Goal: Task Accomplishment & Management: Manage account settings

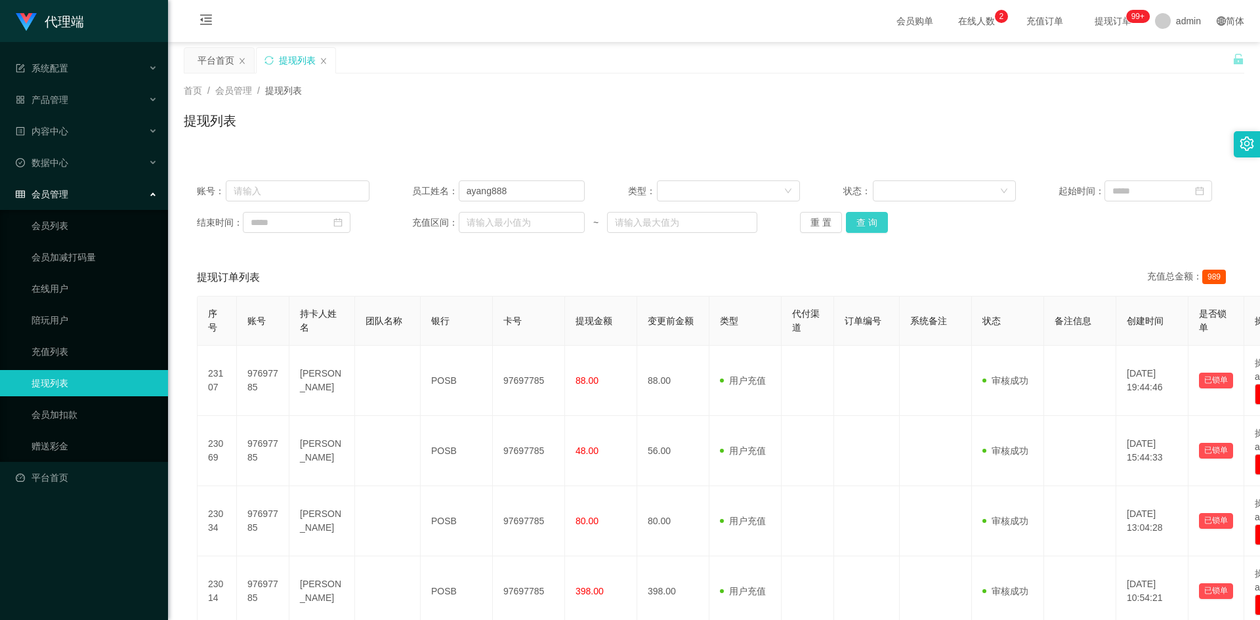
click at [856, 218] on button "查 询" at bounding box center [867, 222] width 42 height 21
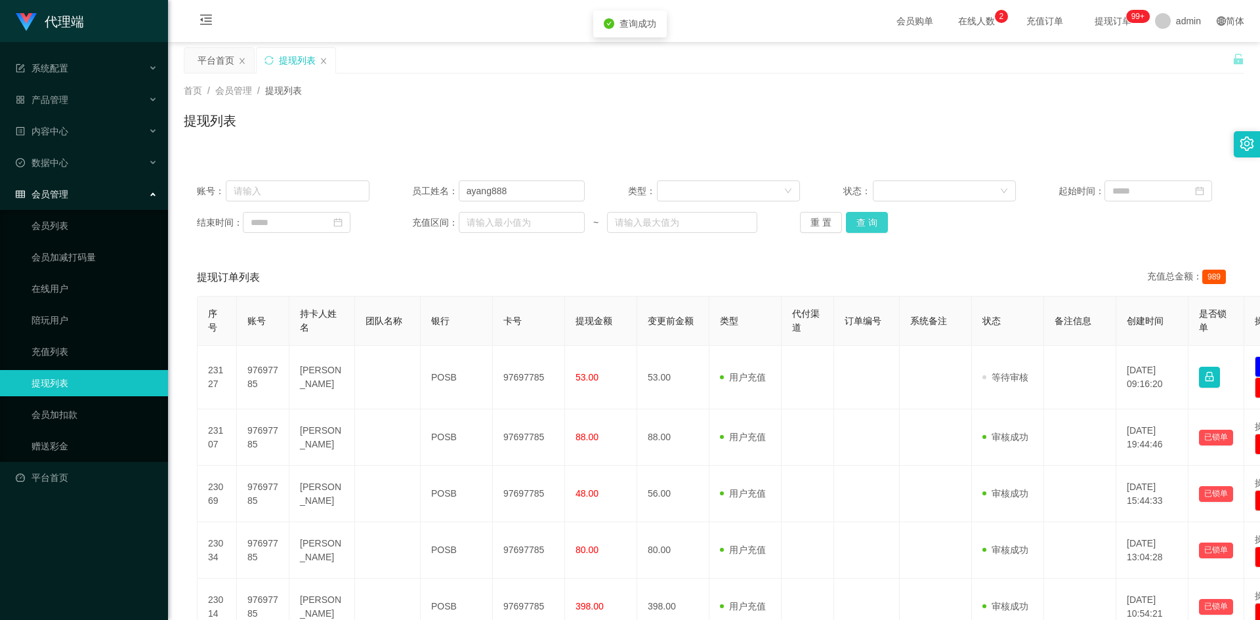
click at [856, 218] on button "查 询" at bounding box center [867, 222] width 42 height 21
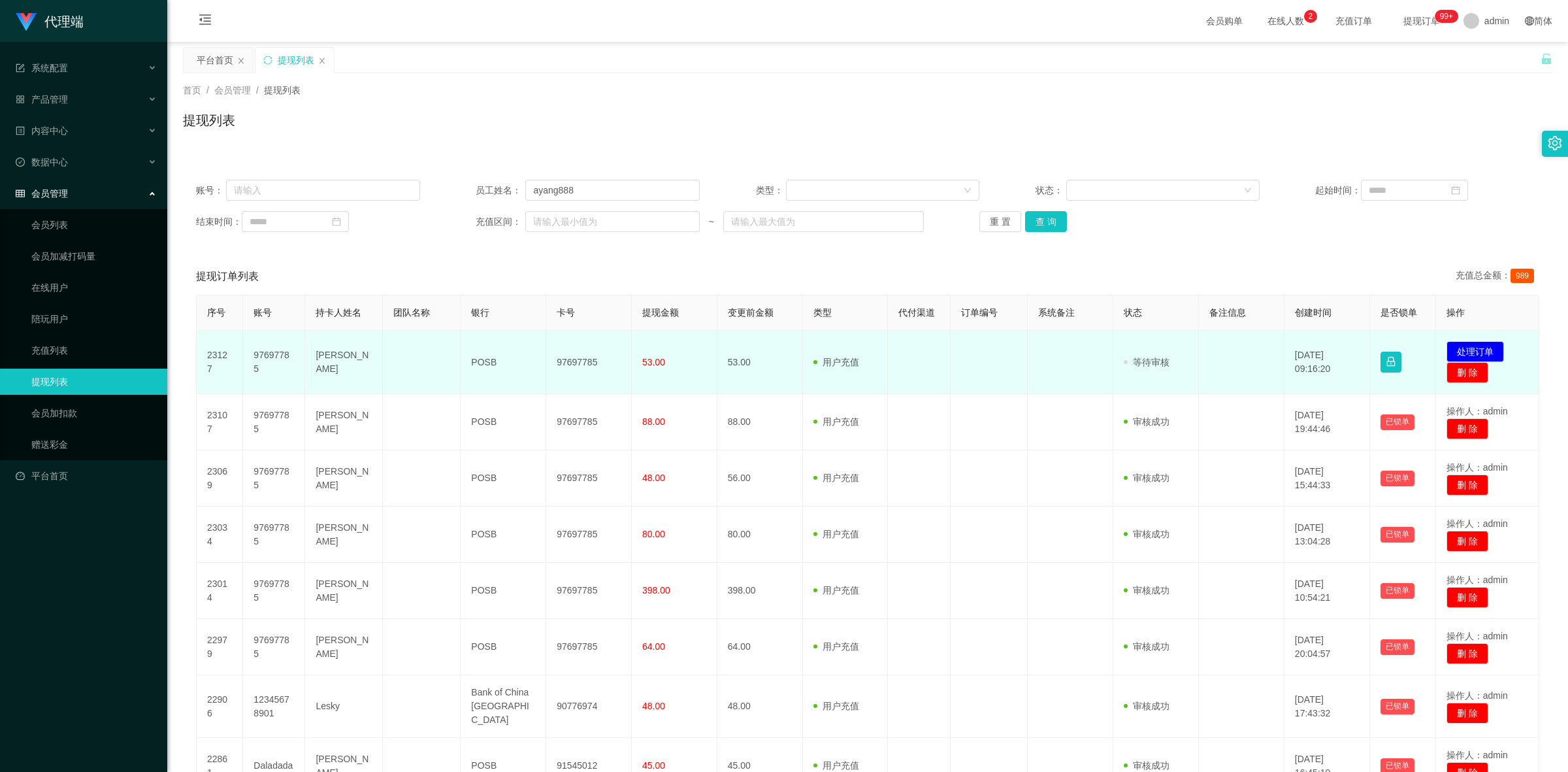
click at [574, 371] on td "97697785" at bounding box center [589, 363] width 86 height 64
click at [574, 364] on td "97697785" at bounding box center [589, 363] width 86 height 64
copy td "97697785"
click at [1253, 350] on button "处理订单" at bounding box center [1475, 352] width 58 height 21
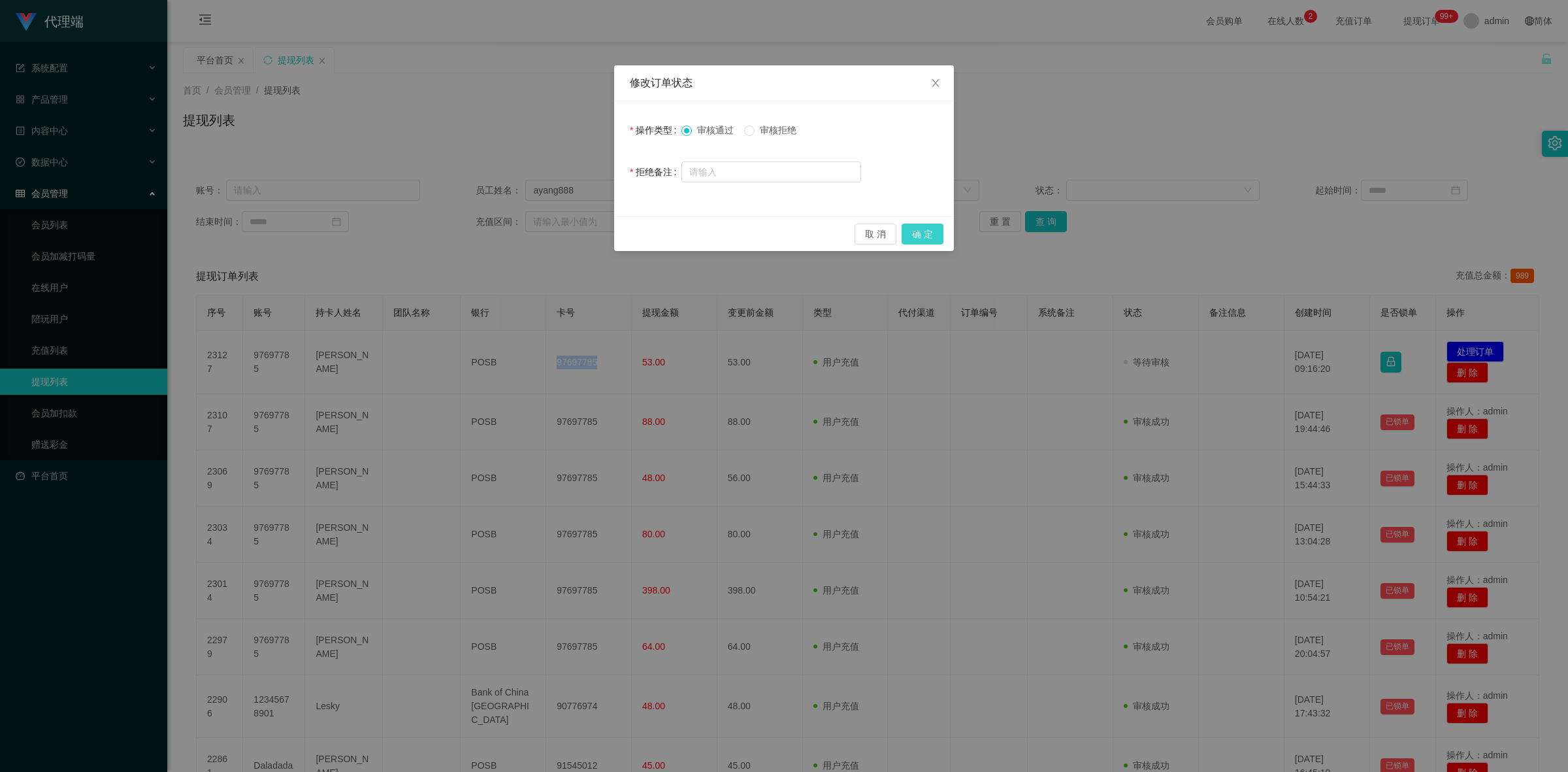
click at [926, 235] on button "确 定" at bounding box center [923, 233] width 42 height 21
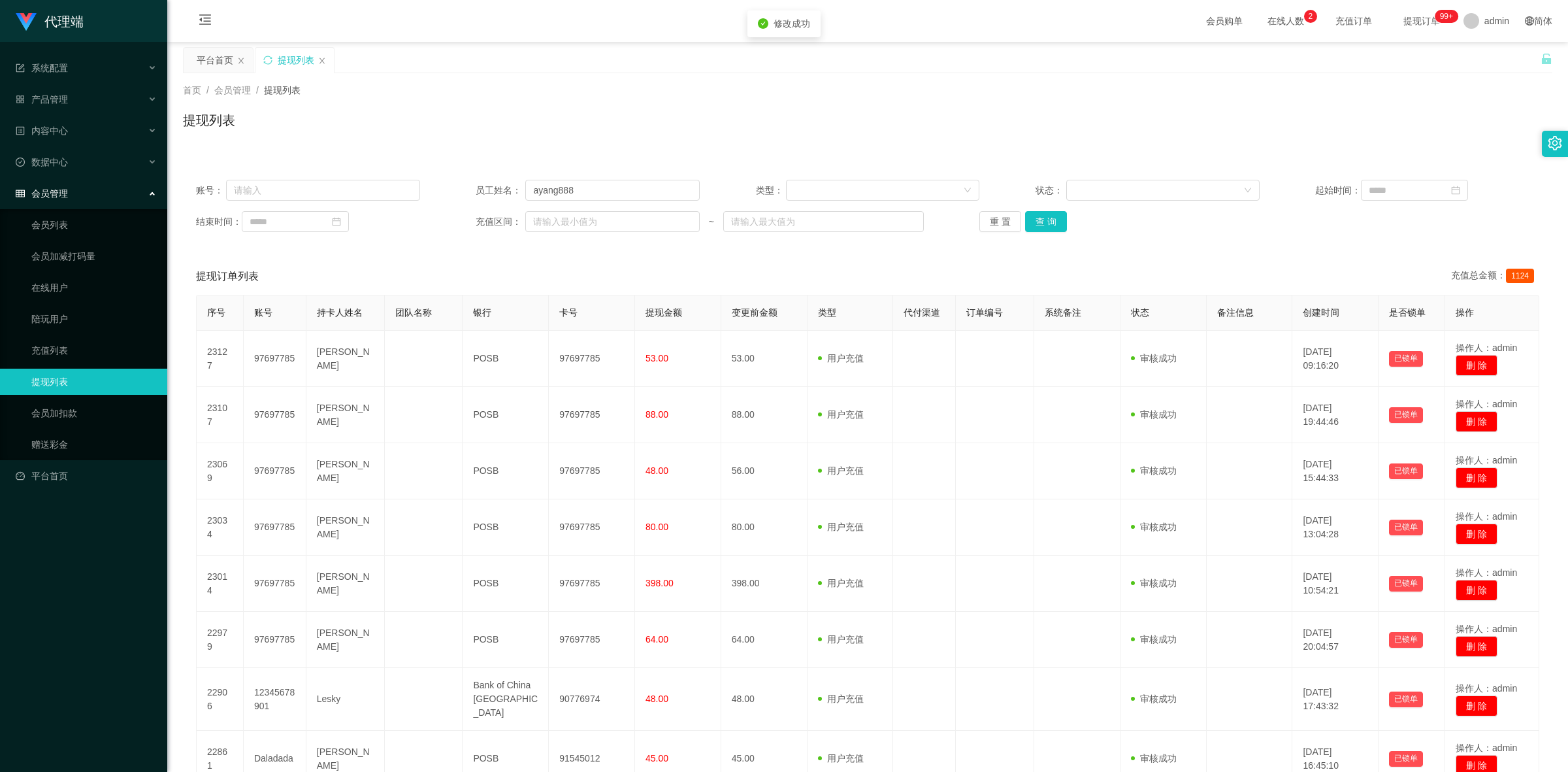
click at [1253, 114] on div "提现列表" at bounding box center [867, 126] width 1369 height 30
click at [1042, 222] on button "查 询" at bounding box center [1046, 221] width 42 height 21
click at [644, 122] on div "提现列表" at bounding box center [867, 126] width 1369 height 30
click at [638, 123] on div "提现列表" at bounding box center [867, 126] width 1369 height 30
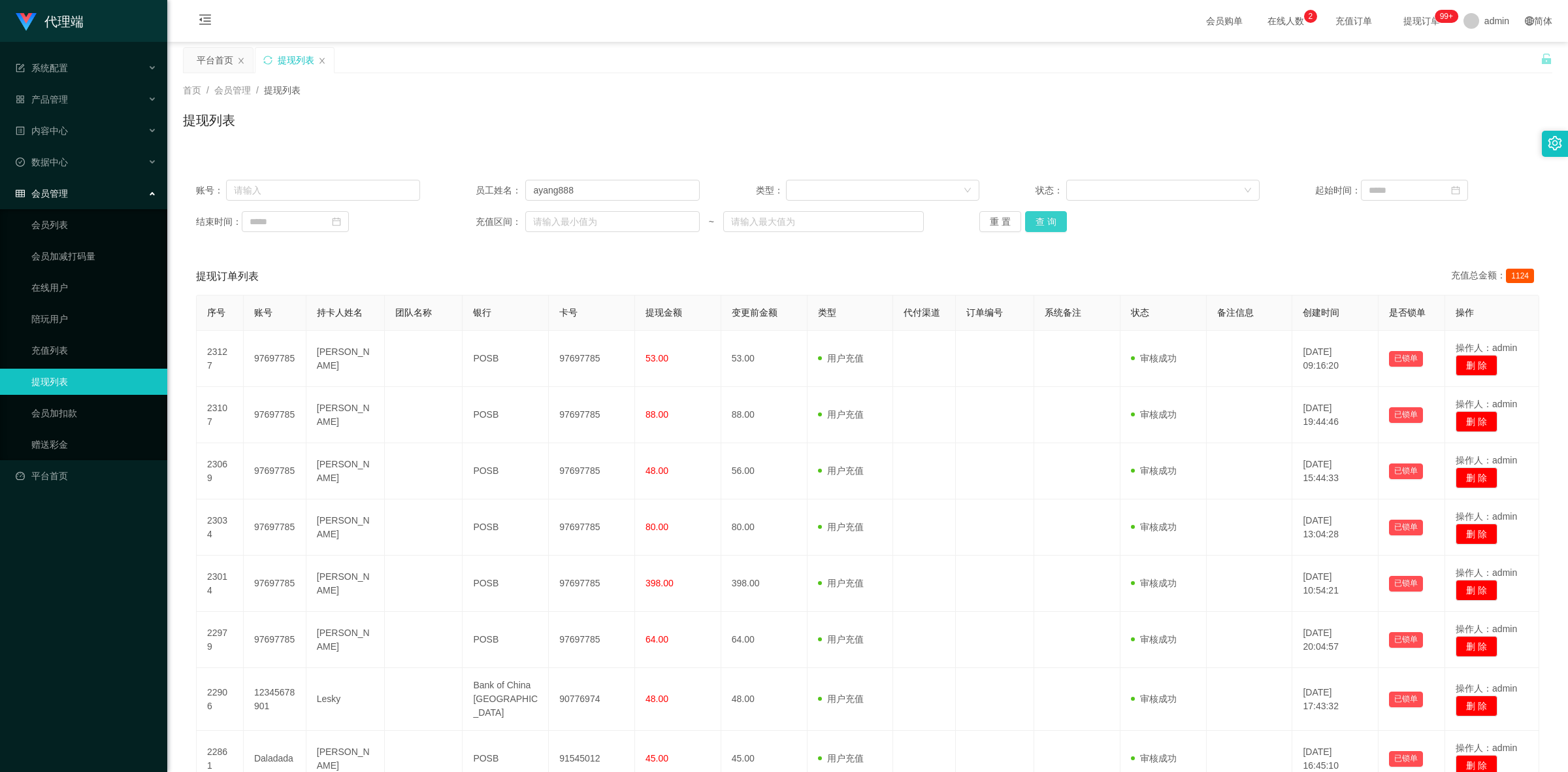
click at [1042, 220] on button "查 询" at bounding box center [1046, 221] width 42 height 21
click at [1253, 265] on div "提现订单列表 充值总金额： 1124" at bounding box center [867, 276] width 1343 height 37
drag, startPoint x: 737, startPoint y: 79, endPoint x: 892, endPoint y: 77, distance: 155.0
click at [740, 79] on div "首页 / 会员管理 / 提现列表 / 提现列表" at bounding box center [867, 112] width 1401 height 78
click at [1040, 214] on button "查 询" at bounding box center [1046, 221] width 42 height 21
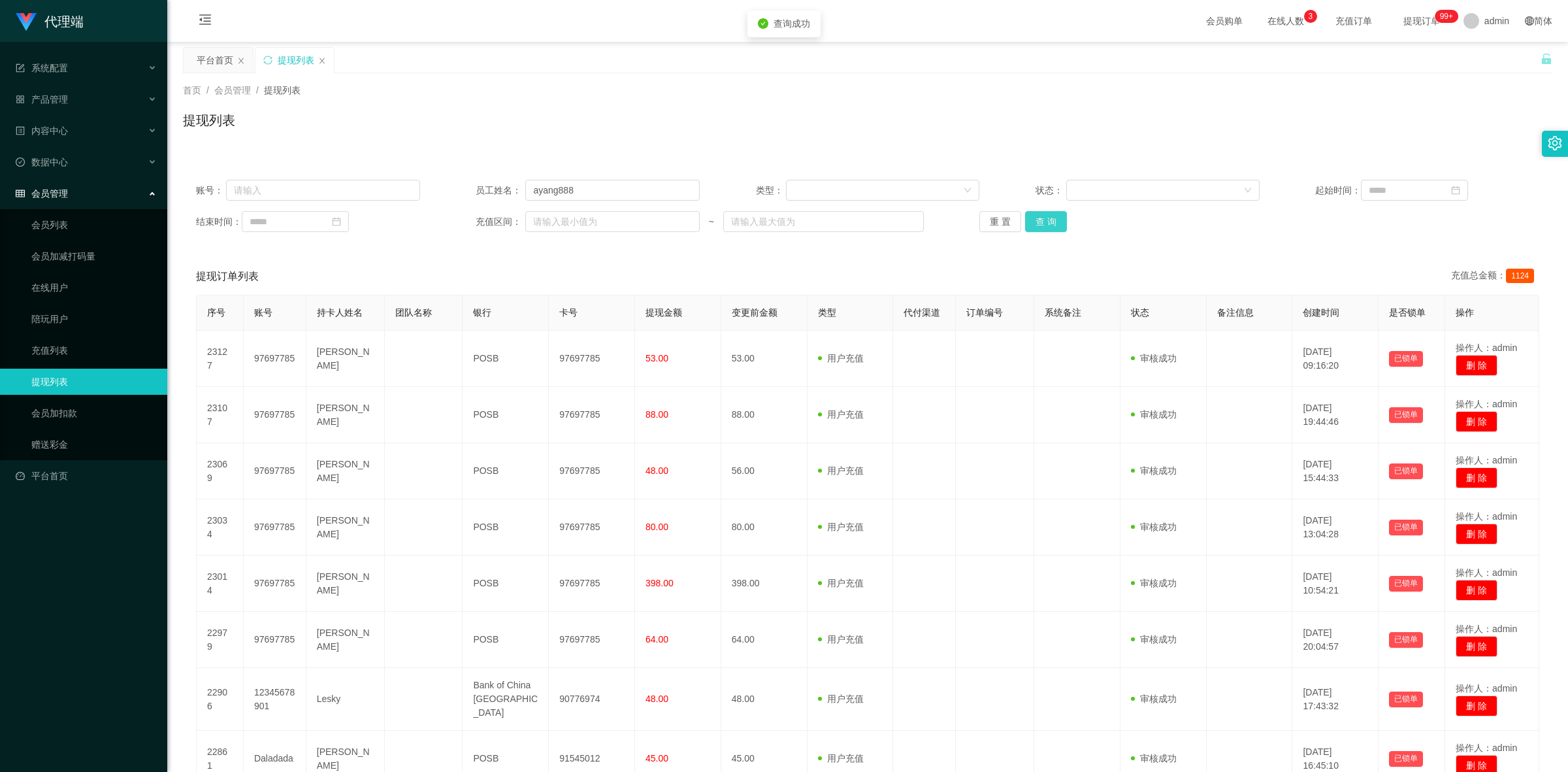
click at [1040, 214] on button "查 询" at bounding box center [1046, 221] width 42 height 21
drag, startPoint x: 582, startPoint y: 106, endPoint x: 461, endPoint y: 70, distance: 126.2
click at [582, 106] on div "首页 / 会员管理 / 提现列表 / 提现列表" at bounding box center [867, 112] width 1369 height 57
click at [1040, 223] on button "查 询" at bounding box center [1046, 221] width 42 height 21
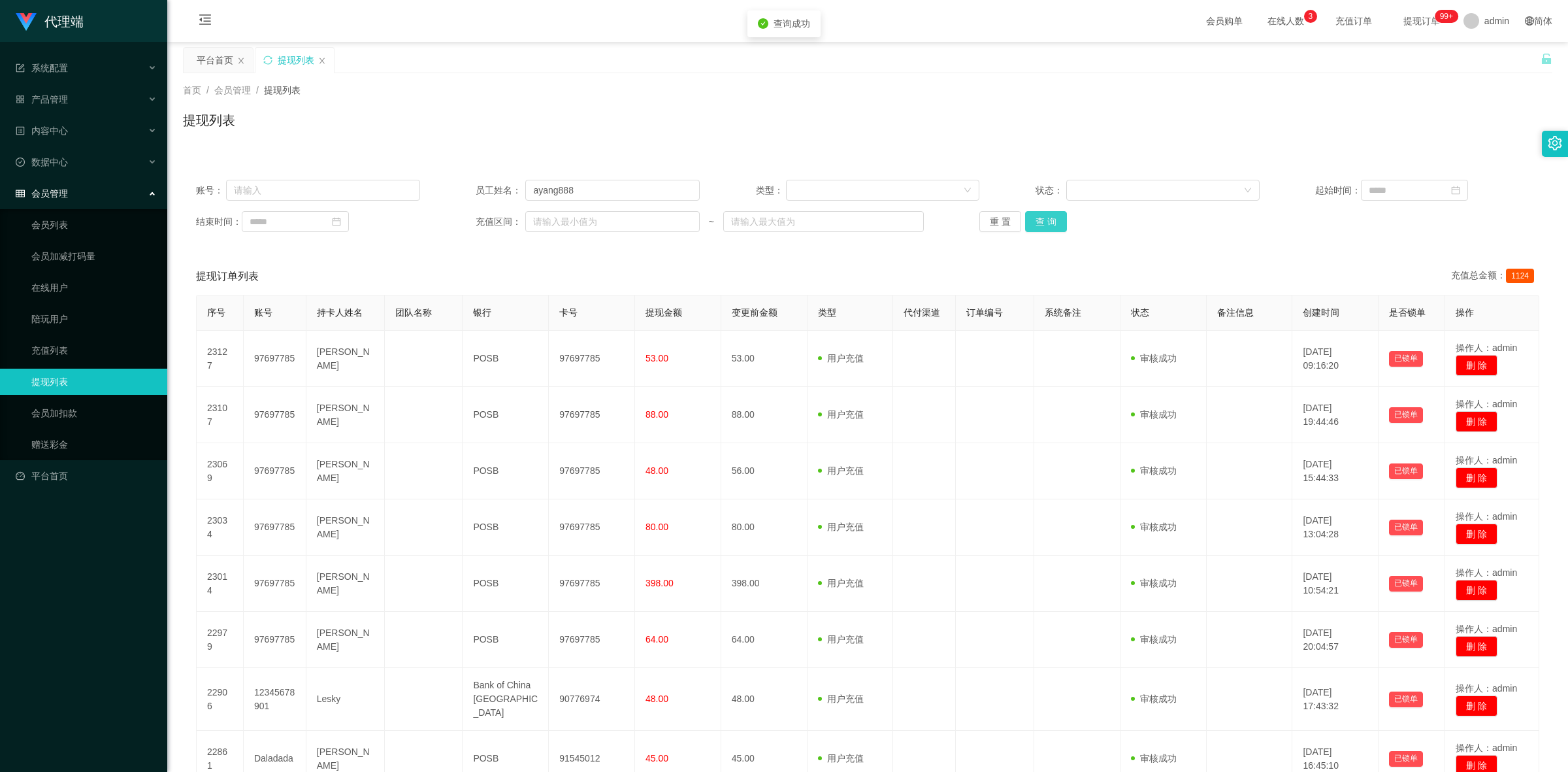
click at [1040, 223] on button "查 询" at bounding box center [1046, 221] width 42 height 21
click at [1253, 155] on div "账号： 员工姓名： ayang888 类型： 状态： 起始时间： 结束时间： 充值区间： ~ 重 置 查 询 提现订单列表 充值总金额： 1124 序号 账号…" at bounding box center [867, 550] width 1369 height 797
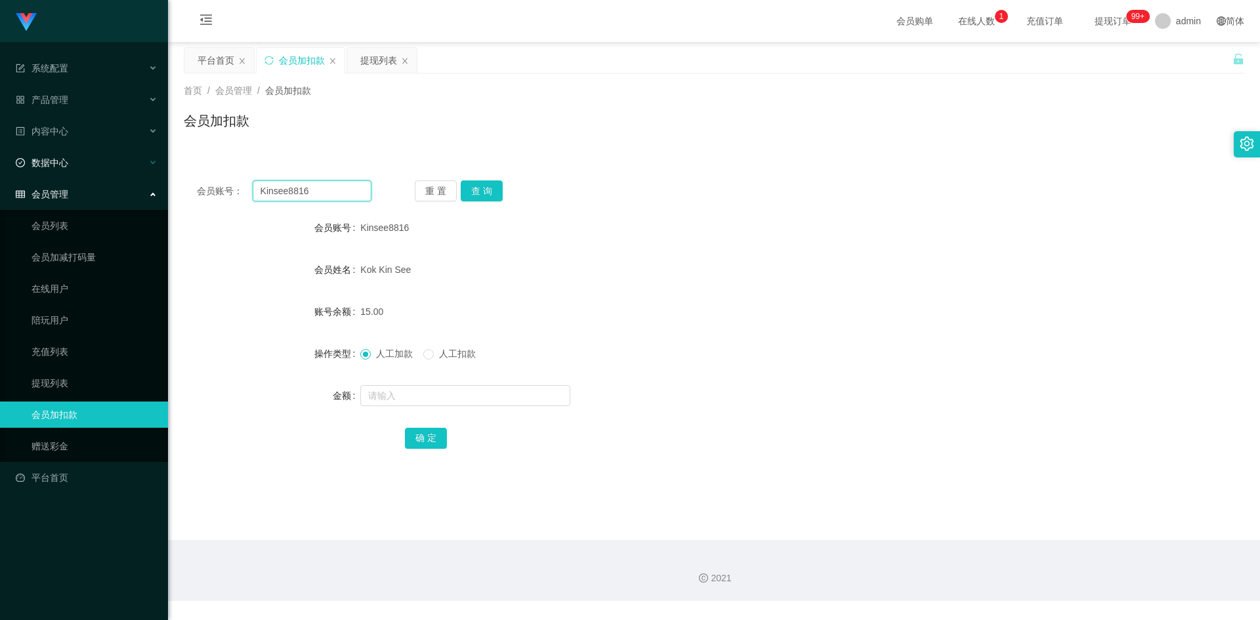
drag, startPoint x: 307, startPoint y: 190, endPoint x: 0, endPoint y: 157, distance: 308.8
click at [0, 157] on section "系统配置 产品管理 内容中心 数据中心 会员管理 会员列表 会员加减打码量 在线用户 陪玩用户 充值列表 提现列表 会员加扣款 赠送彩金 平台首页 保存配置 …" at bounding box center [630, 300] width 1260 height 601
paste input "97697785"
click at [486, 197] on button "查 询" at bounding box center [482, 190] width 42 height 21
click at [486, 196] on button "查 询" at bounding box center [482, 190] width 42 height 21
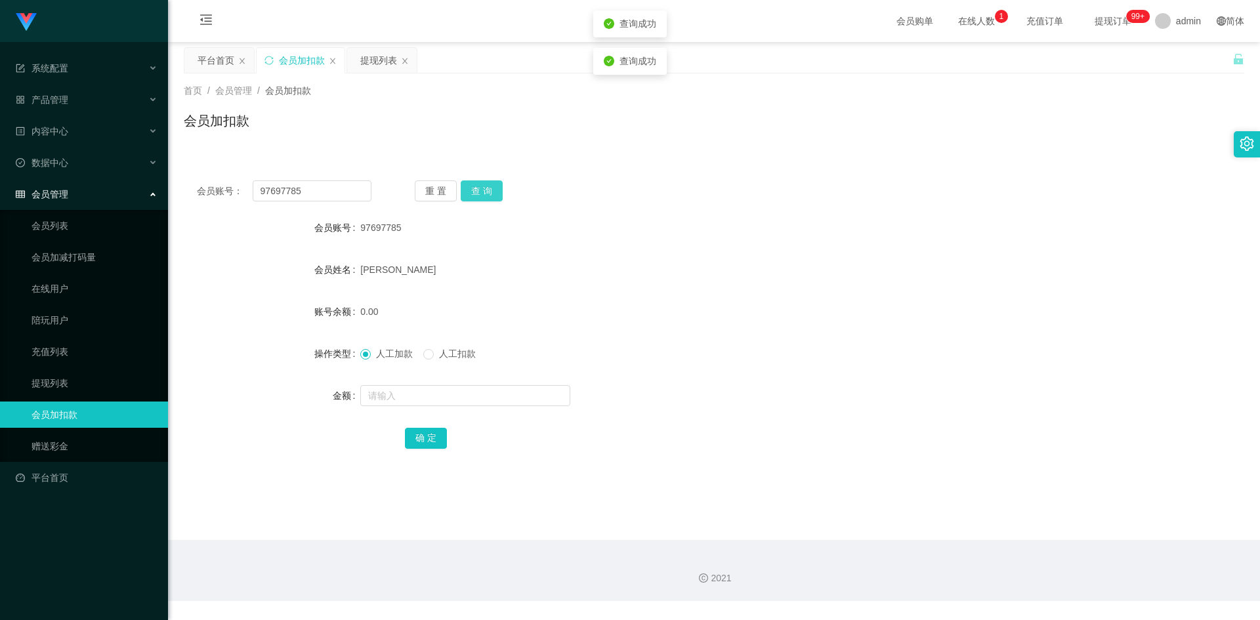
click at [486, 195] on button "查 询" at bounding box center [482, 190] width 42 height 21
click at [562, 198] on div "重 置 查 询" at bounding box center [502, 190] width 175 height 21
click at [665, 188] on div "会员账号： 97697785 重 置 查 询" at bounding box center [714, 190] width 1060 height 21
click at [820, 113] on div "会员加扣款" at bounding box center [714, 126] width 1060 height 30
click at [822, 104] on div "首页 / 会员管理 / 会员加扣款 / 会员加扣款" at bounding box center [714, 112] width 1060 height 57
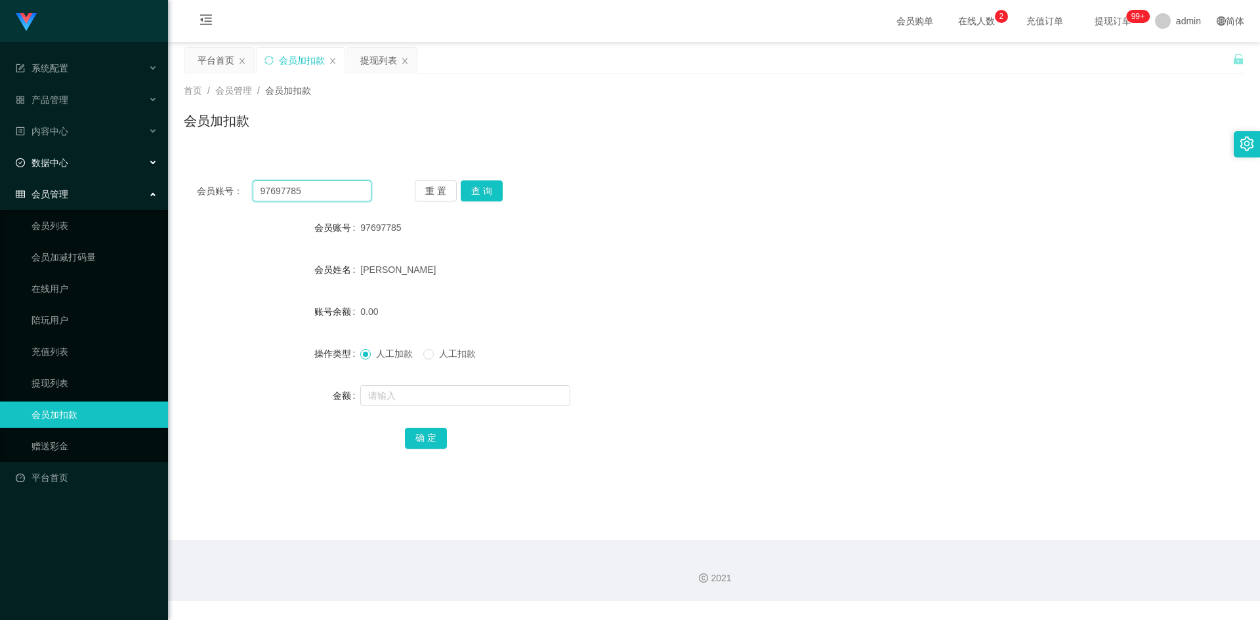
drag, startPoint x: 234, startPoint y: 189, endPoint x: 7, endPoint y: 147, distance: 230.9
click at [0, 149] on section "系统配置 产品管理 内容中心 数据中心 会员管理 会员列表 会员加减打码量 在线用户 陪玩用户 充值列表 提现列表 会员加扣款 赠送彩金 平台首页 保存配置 …" at bounding box center [630, 300] width 1260 height 601
paste input "Kinsee8816"
type input "Kinsee8816"
click at [488, 194] on button "查 询" at bounding box center [482, 190] width 42 height 21
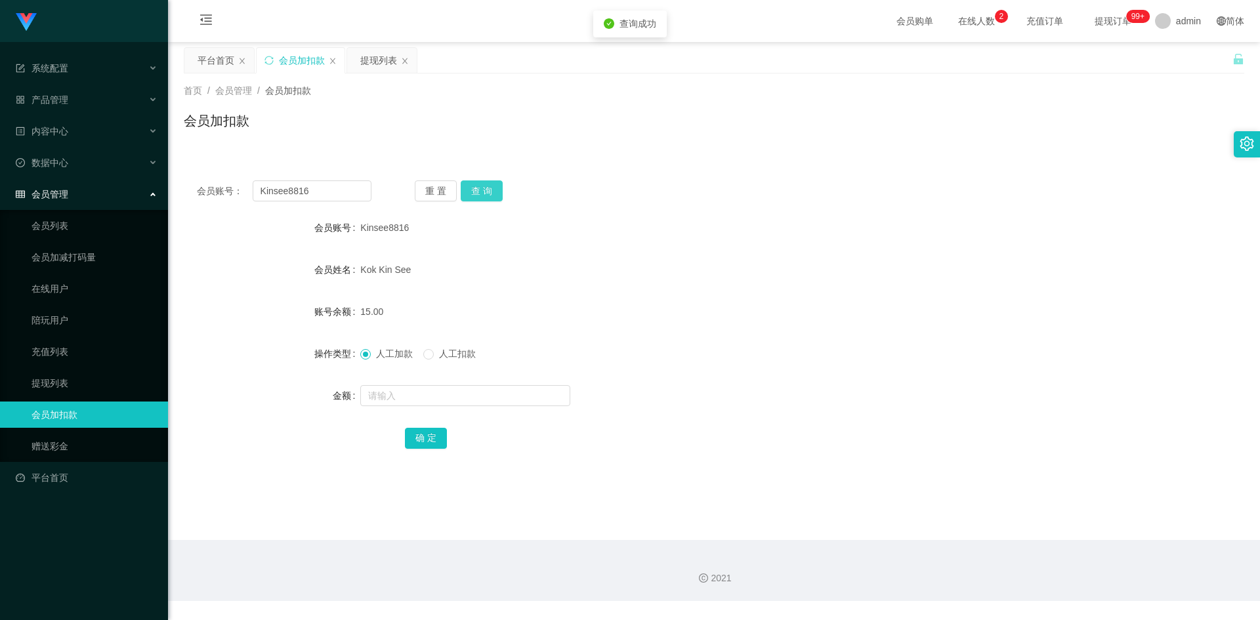
click at [488, 194] on button "查 询" at bounding box center [482, 190] width 42 height 21
drag, startPoint x: 852, startPoint y: 192, endPoint x: 953, endPoint y: 160, distance: 105.2
click at [855, 192] on div "会员账号： Kinsee8816 重 置 查 询" at bounding box center [714, 190] width 1060 height 21
click at [695, 375] on form "会员账号 Kinsee8816 会员姓名 Kok Kin See 账号余额 15.00 操作类型 人工加款 人工扣款 金额 确 定" at bounding box center [714, 333] width 1060 height 236
click at [503, 87] on div "首页 / 会员管理 / 会员加扣款 /" at bounding box center [714, 91] width 1060 height 14
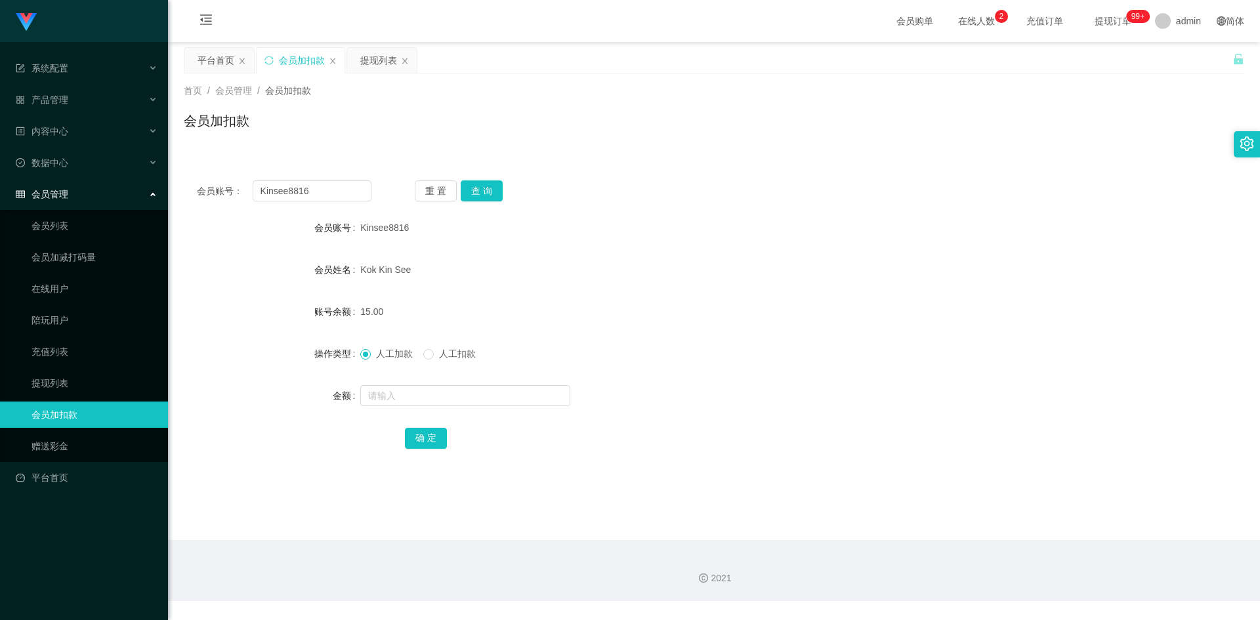
drag, startPoint x: 407, startPoint y: 63, endPoint x: 398, endPoint y: 61, distance: 8.8
click at [407, 63] on icon "图标: close" at bounding box center [404, 61] width 5 height 6
click at [58, 482] on link "平台首页" at bounding box center [87, 478] width 142 height 26
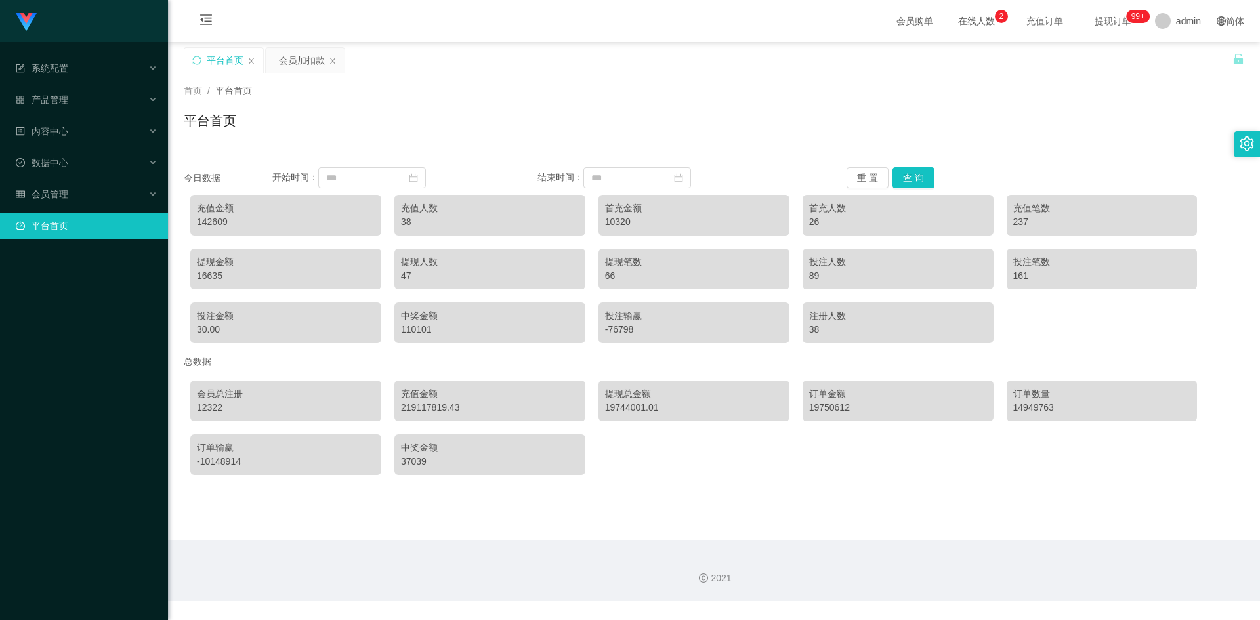
click at [247, 57] on div "平台首页" at bounding box center [223, 60] width 79 height 25
click at [255, 60] on icon "图标: close" at bounding box center [251, 61] width 8 height 8
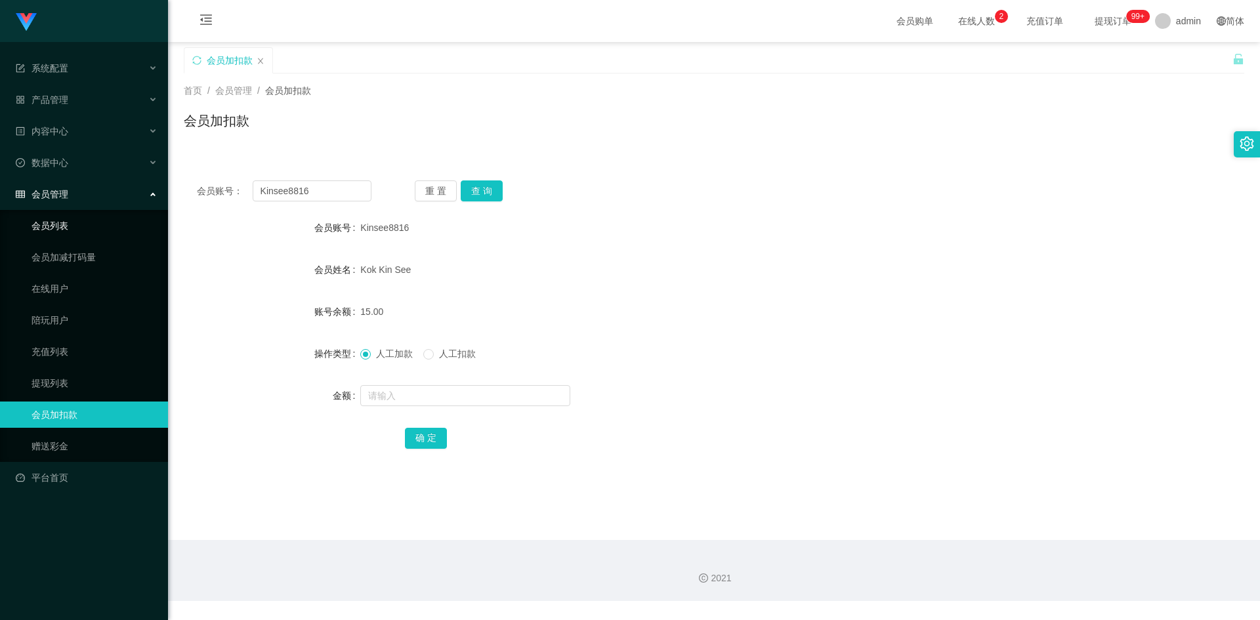
click at [68, 222] on link "会员列表" at bounding box center [94, 226] width 126 height 26
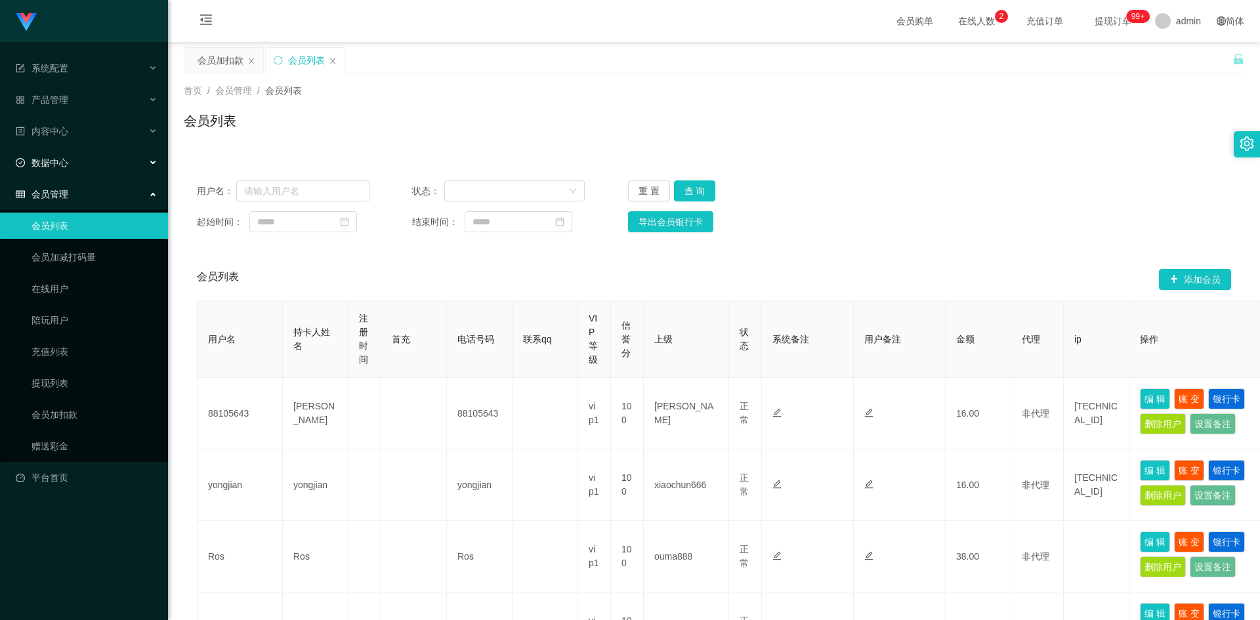
click at [73, 156] on div "数据中心" at bounding box center [84, 163] width 168 height 26
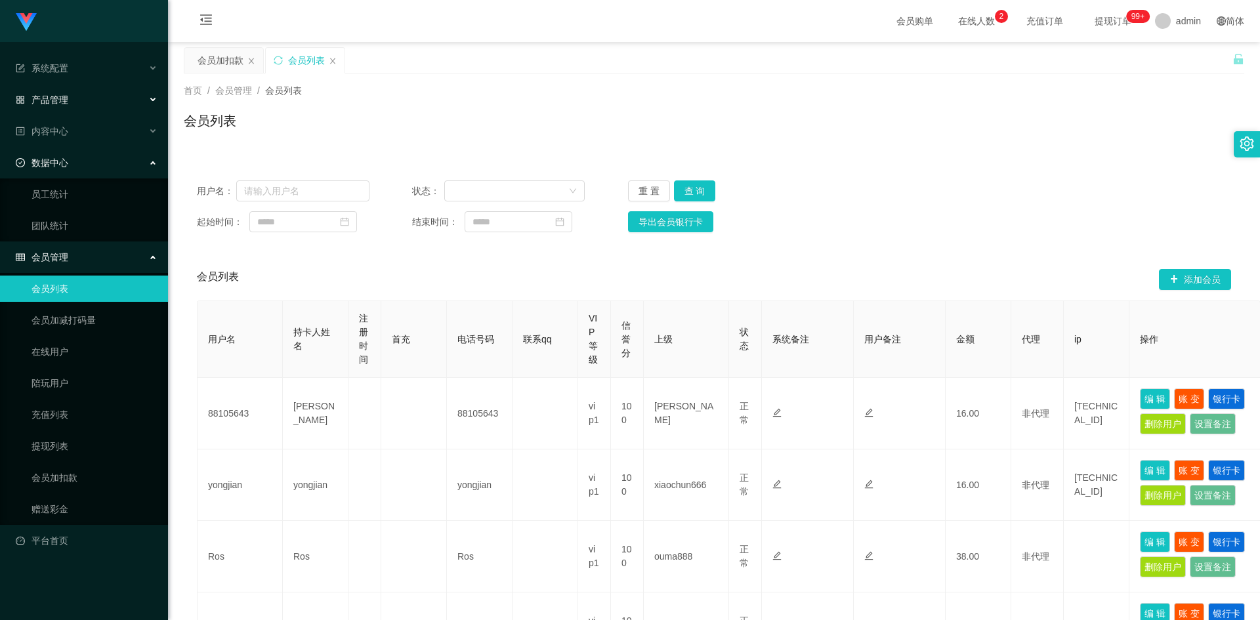
click at [97, 106] on div "产品管理" at bounding box center [84, 100] width 168 height 26
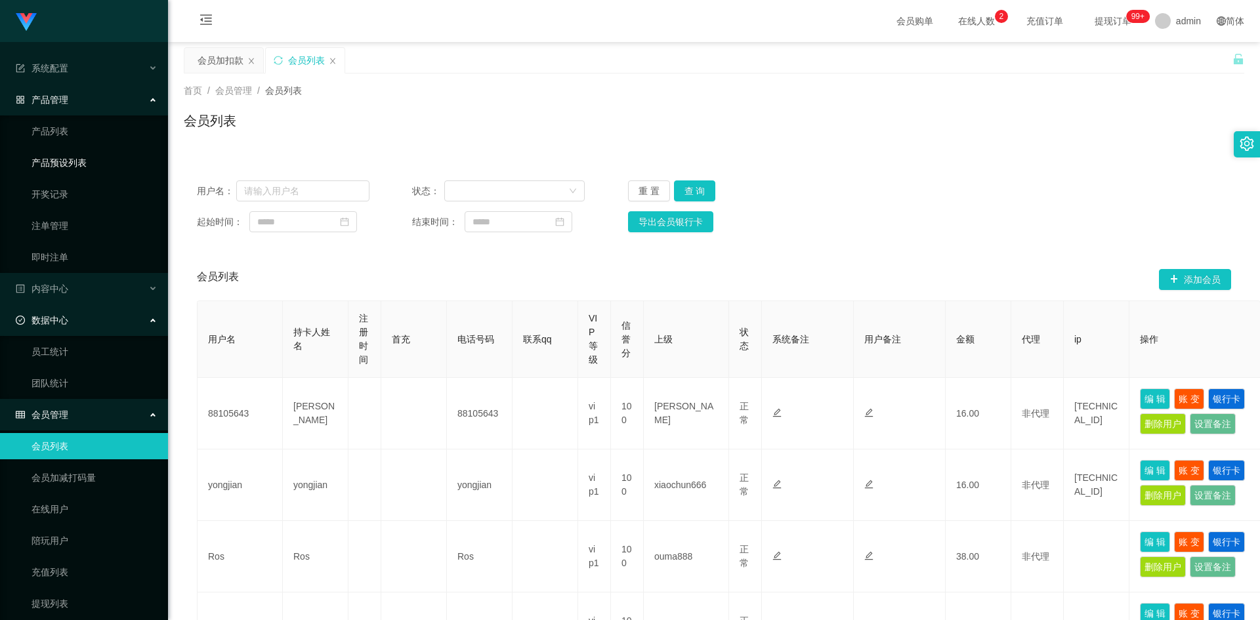
click at [83, 164] on link "产品预设列表" at bounding box center [94, 163] width 126 height 26
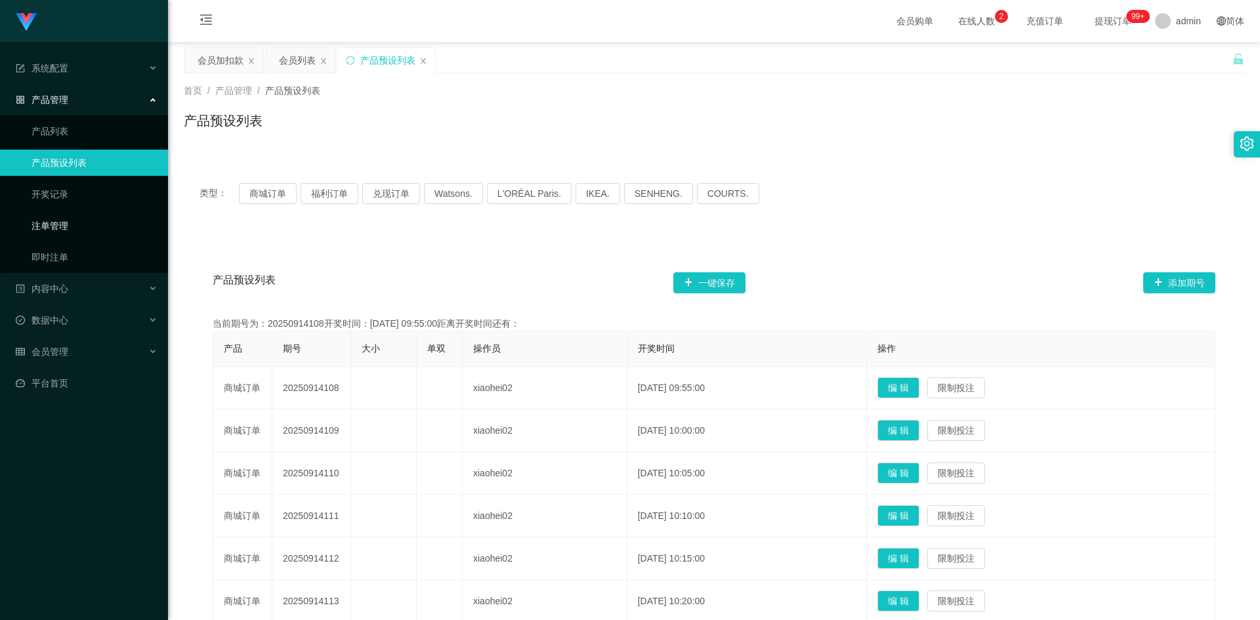
click at [69, 228] on link "注单管理" at bounding box center [94, 226] width 126 height 26
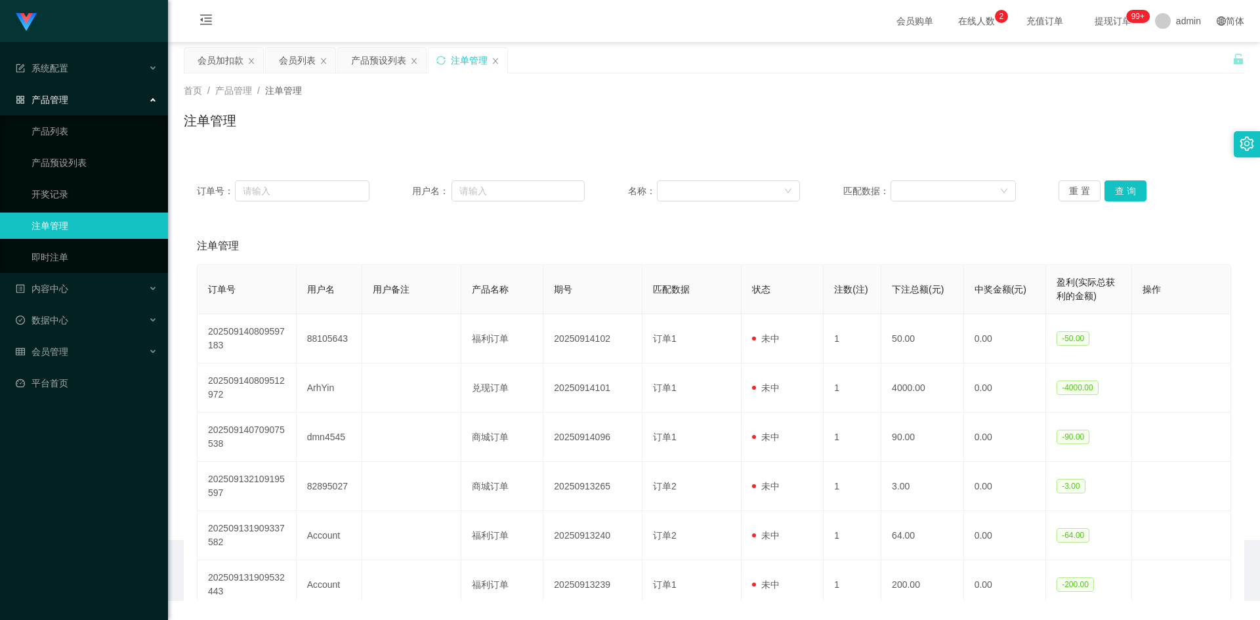
click at [656, 153] on div "订单号： 用户名： 名称： 匹配数据： 重 置 查 询 注单管理 订单号 用户名 用户备注 产品名称 期号 匹配数据 状态 注数(注) 下注总额(元) 中奖金…" at bounding box center [714, 500] width 1060 height 697
click at [865, 110] on div "首页 / 产品管理 / 注单管理 / 注单管理" at bounding box center [714, 112] width 1060 height 57
click at [222, 58] on div "会员加扣款" at bounding box center [221, 60] width 46 height 25
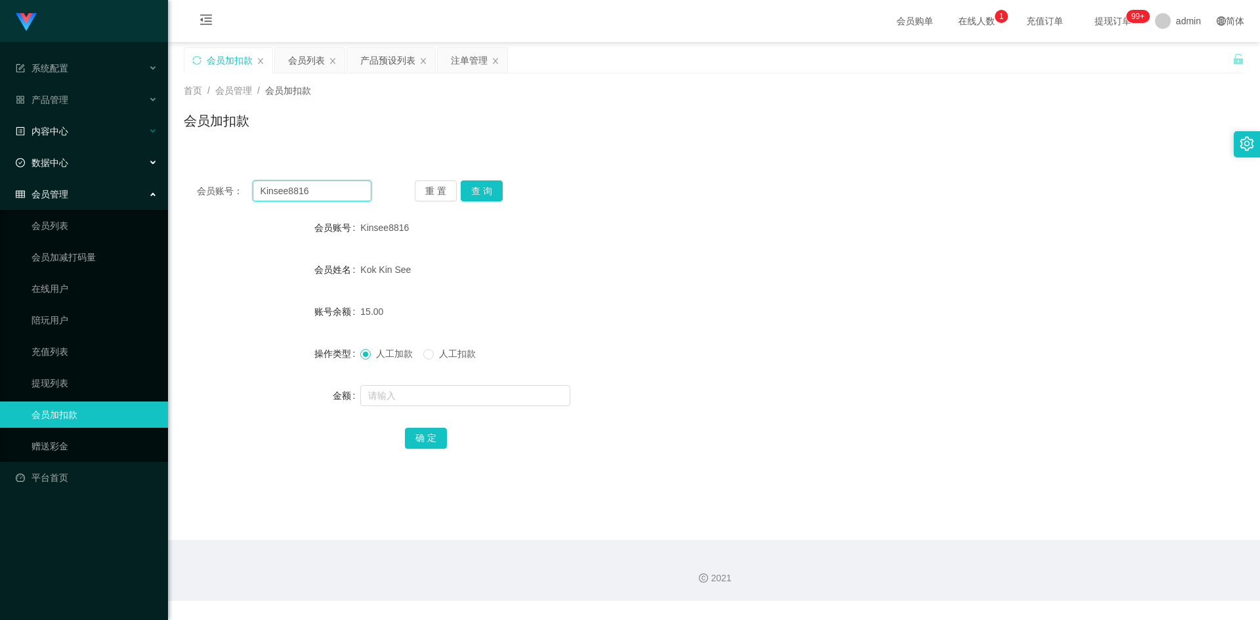
drag, startPoint x: 339, startPoint y: 192, endPoint x: 14, endPoint y: 142, distance: 329.3
click at [0, 143] on section "系统配置 产品管理 产品列表 产品预设列表 开奖记录 注单管理 即时注单 内容中心 数据中心 员工统计 团队统计 会员管理 会员列表 会员加减打码量 在线用户…" at bounding box center [630, 300] width 1260 height 601
paste input "97697785"
type input "97697785"
click at [484, 194] on button "查 询" at bounding box center [482, 190] width 42 height 21
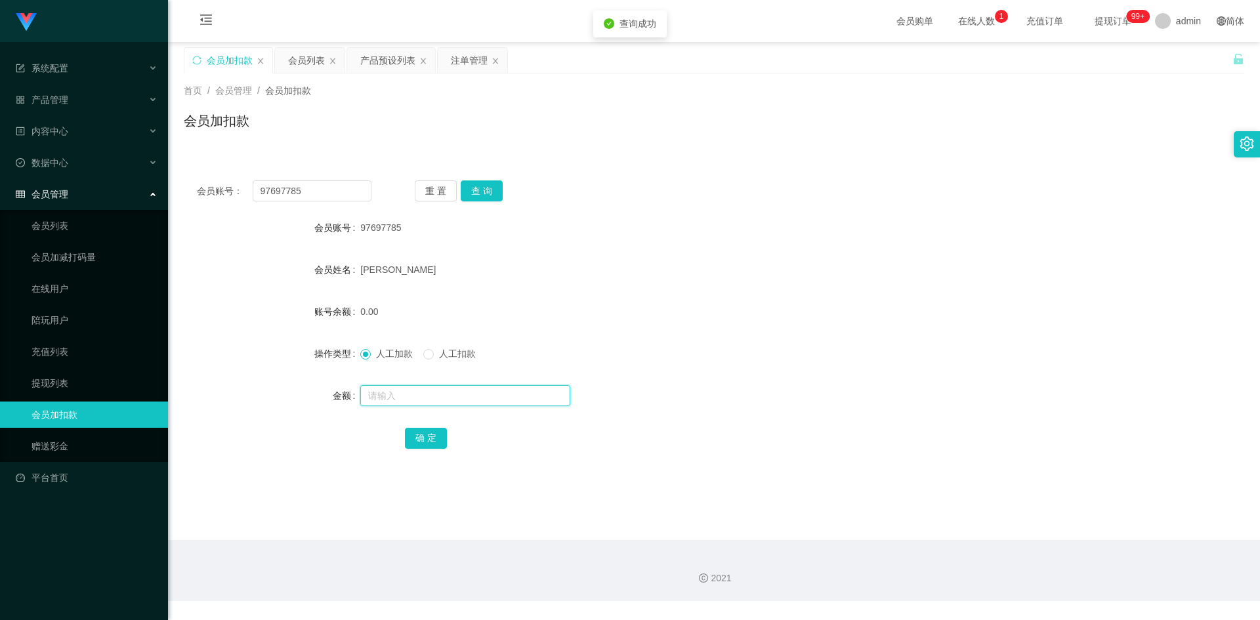
click at [385, 393] on input "text" at bounding box center [465, 395] width 210 height 21
type input "8"
click at [414, 430] on button "确 定" at bounding box center [426, 438] width 42 height 21
drag, startPoint x: 803, startPoint y: 282, endPoint x: 980, endPoint y: 177, distance: 205.0
click at [816, 280] on div "[PERSON_NAME]" at bounding box center [669, 270] width 619 height 26
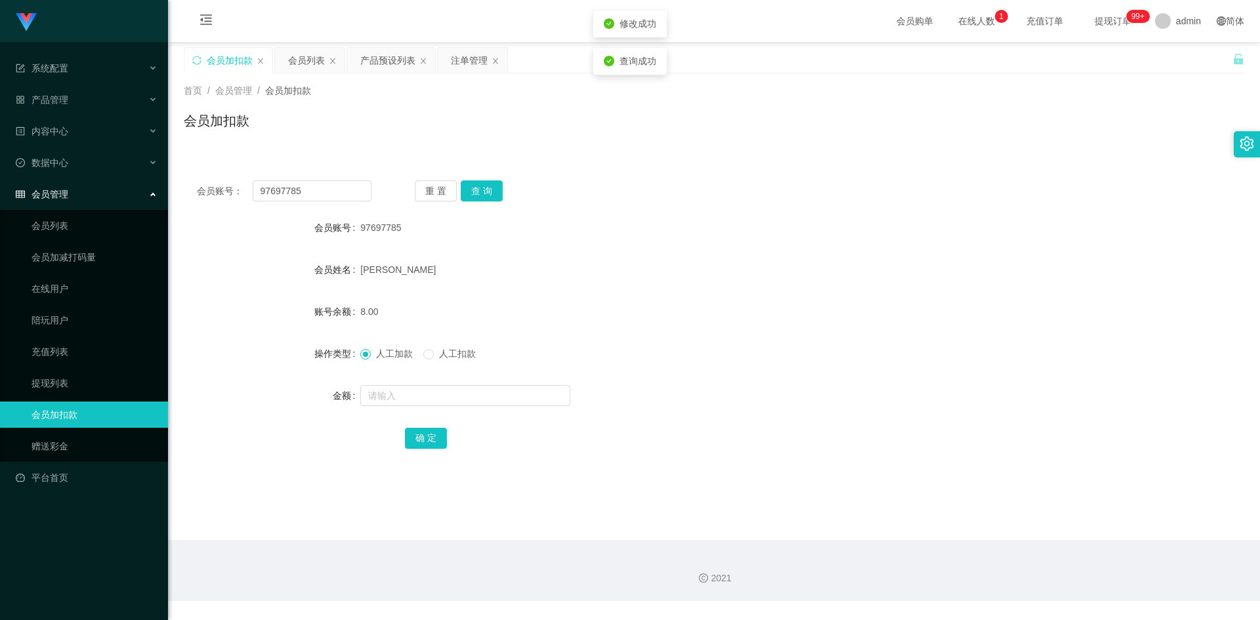
click at [999, 171] on div "会员账号： 97697785 重 置 查 询 会员账号 97697785 会员姓名 Jacelyn ong 账号余额 8.00 操作类型 人工加款 人工扣款 …" at bounding box center [714, 323] width 1060 height 312
drag, startPoint x: 335, startPoint y: 190, endPoint x: 0, endPoint y: 152, distance: 337.4
click at [0, 152] on section "系统配置 产品管理 产品列表 产品预设列表 开奖记录 注单管理 即时注单 内容中心 数据中心 员工统计 团队统计 会员管理 会员列表 会员加减打码量 在线用户…" at bounding box center [630, 300] width 1260 height 601
paste input "911阳-97697785-"
drag, startPoint x: 323, startPoint y: 190, endPoint x: 0, endPoint y: 140, distance: 326.6
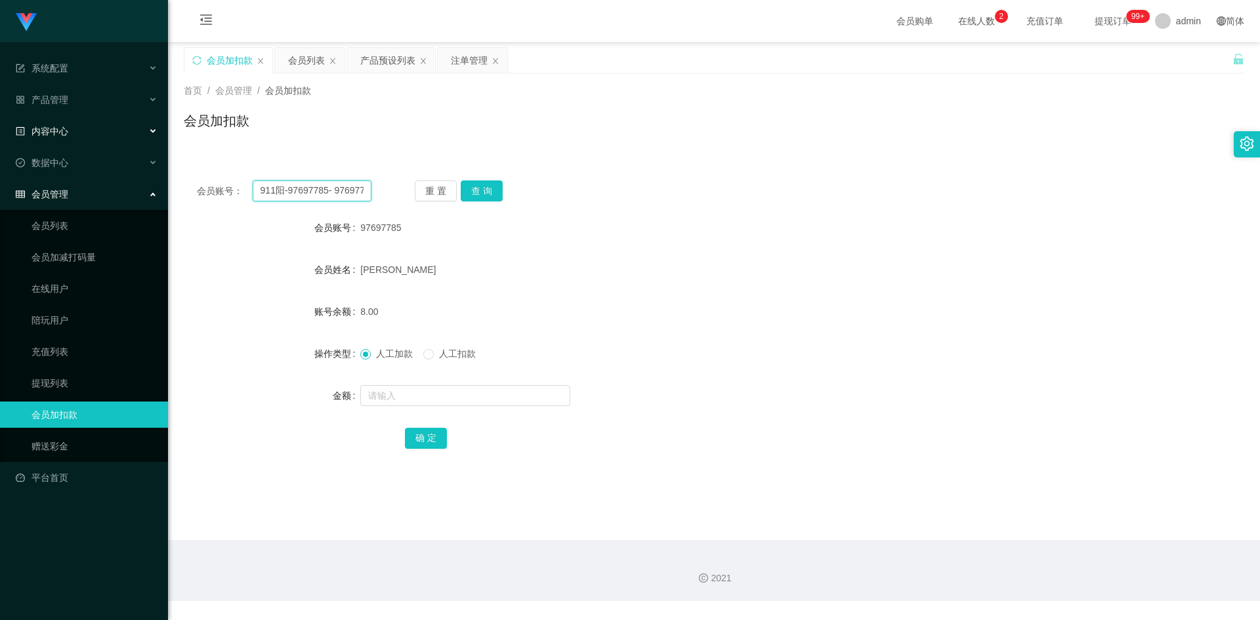
click at [0, 140] on section "系统配置 产品管理 产品列表 产品预设列表 开奖记录 注单管理 即时注单 内容中心 数据中心 员工统计 团队统计 会员管理 会员列表 会员加减打码量 在线用户…" at bounding box center [630, 300] width 1260 height 601
type input "97697785"
click at [474, 184] on button "查 询" at bounding box center [482, 190] width 42 height 21
click at [413, 400] on input "text" at bounding box center [465, 395] width 210 height 21
type input "8"
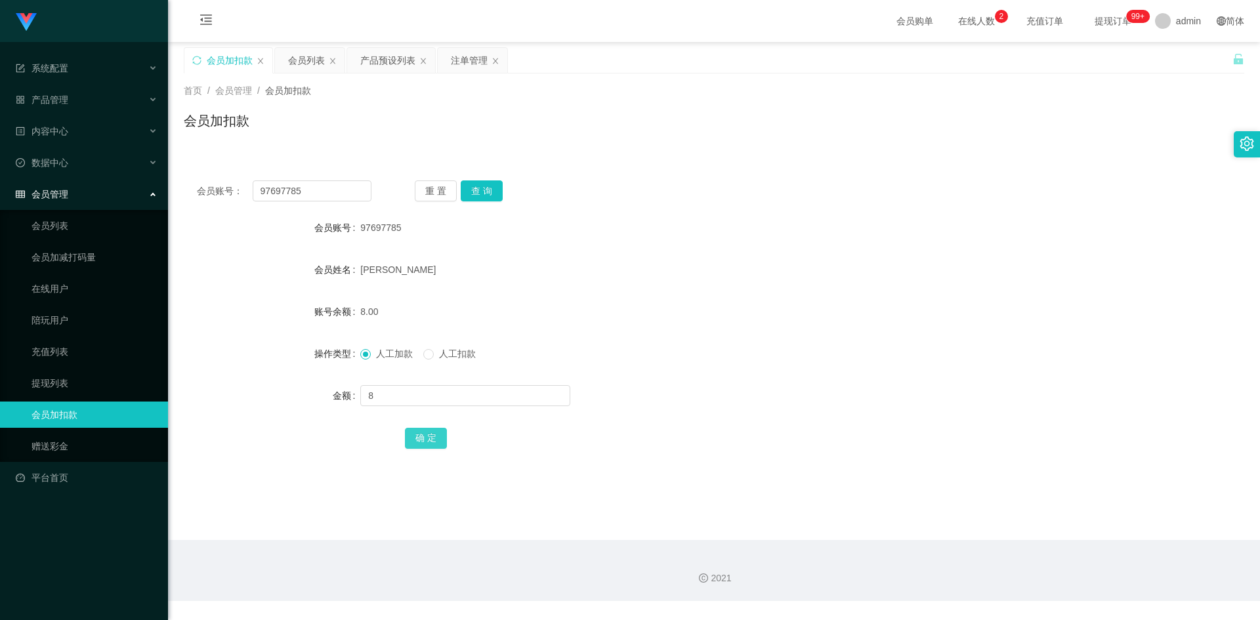
click at [422, 432] on button "确 定" at bounding box center [426, 438] width 42 height 21
click at [782, 263] on div "[PERSON_NAME]" at bounding box center [669, 270] width 619 height 26
drag, startPoint x: 175, startPoint y: 191, endPoint x: 0, endPoint y: 180, distance: 175.5
click at [0, 180] on section "系统配置 产品管理 产品列表 产品预设列表 开奖记录 注单管理 即时注单 内容中心 数据中心 员工统计 团队统计 会员管理 会员列表 会员加减打码量 在线用户…" at bounding box center [630, 300] width 1260 height 601
paste input "Kinsee8816"
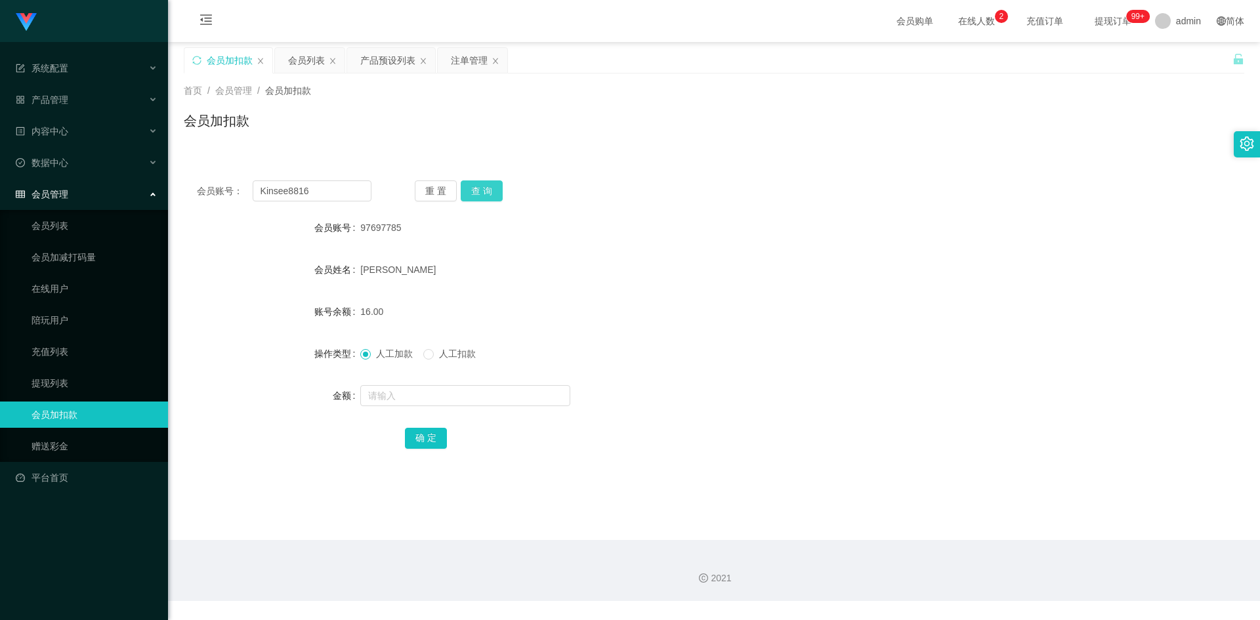
click at [496, 196] on button "查 询" at bounding box center [482, 190] width 42 height 21
drag, startPoint x: 846, startPoint y: 177, endPoint x: 873, endPoint y: 171, distance: 28.2
click at [855, 176] on div "会员账号： Kinsee8816 重 置 查 询 会员账号 Kinsee8816 会员姓名 Kok Kin See 账号余额 15.00 操作类型 人工加款 …" at bounding box center [714, 323] width 1060 height 312
paste input "posb89209621"
drag, startPoint x: 229, startPoint y: 179, endPoint x: 3, endPoint y: 109, distance: 236.4
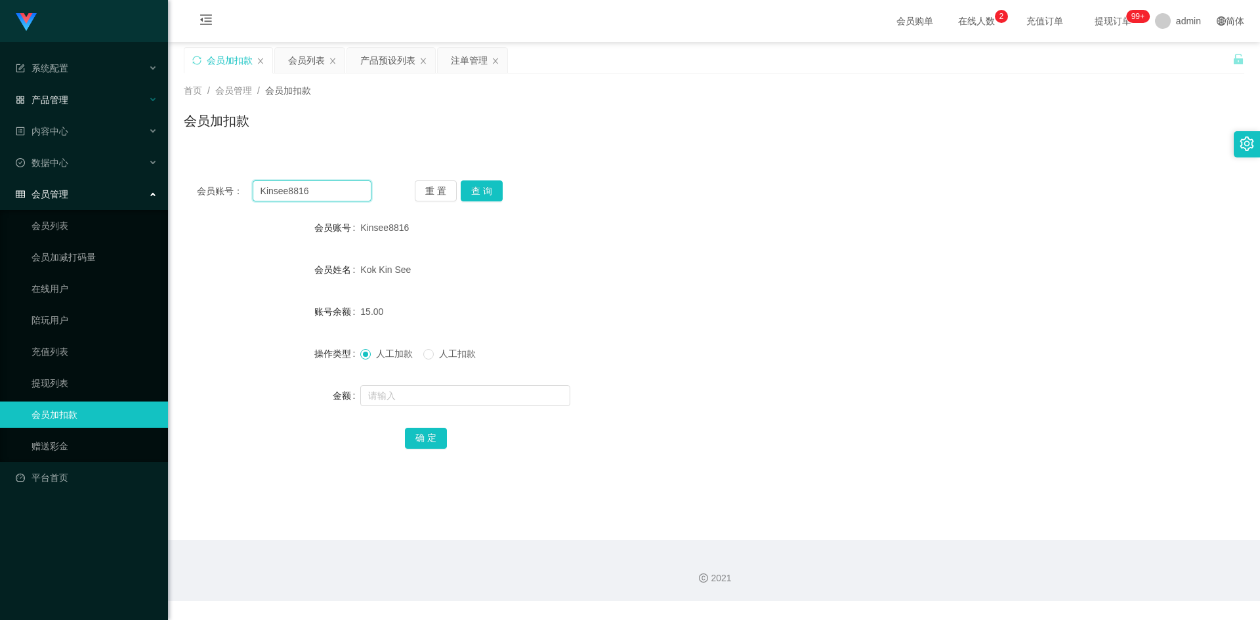
click at [0, 108] on section "系统配置 产品管理 产品列表 产品预设列表 开奖记录 注单管理 即时注单 内容中心 数据中心 员工统计 团队统计 会员管理 会员列表 会员加减打码量 在线用户…" at bounding box center [630, 300] width 1260 height 601
click at [474, 187] on button "查 询" at bounding box center [482, 190] width 42 height 21
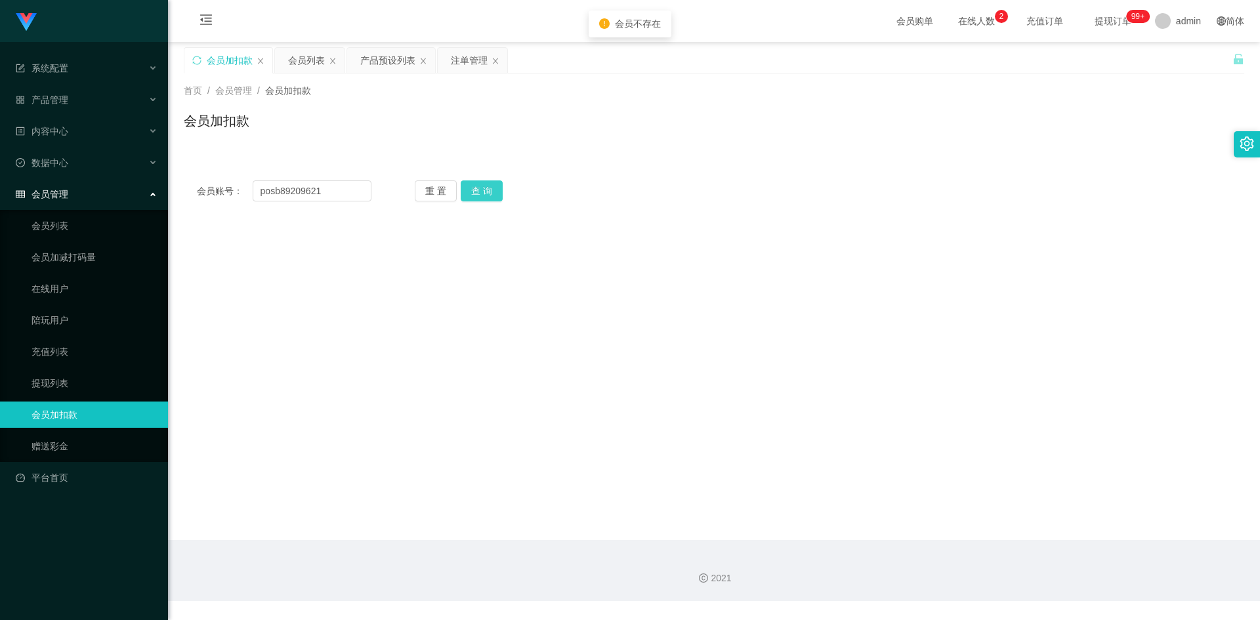
click at [487, 188] on button "查 询" at bounding box center [482, 190] width 42 height 21
drag, startPoint x: 345, startPoint y: 196, endPoint x: 0, endPoint y: 152, distance: 347.9
click at [0, 152] on section "系统配置 产品管理 产品列表 产品预设列表 开奖记录 注单管理 即时注单 内容中心 数据中心 员工统计 团队统计 会员管理 会员列表 会员加减打码量 在线用户…" at bounding box center [630, 300] width 1260 height 601
drag, startPoint x: 507, startPoint y: 195, endPoint x: 480, endPoint y: 198, distance: 27.0
click at [498, 198] on div "重 置 查 询" at bounding box center [502, 190] width 175 height 21
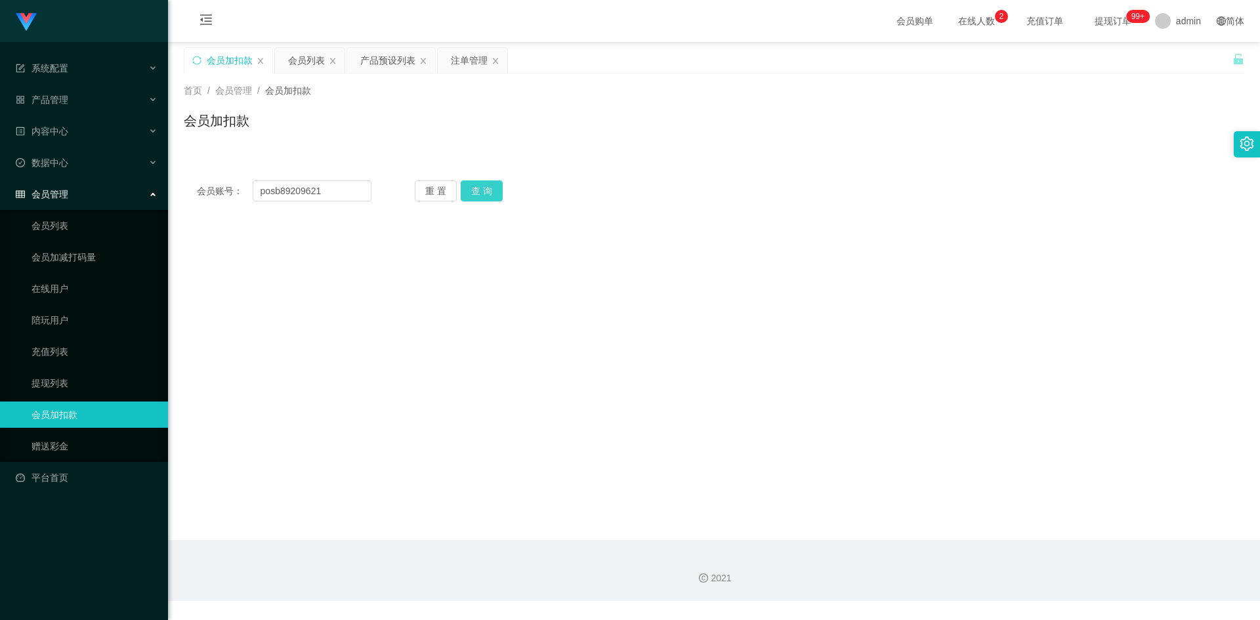
click at [474, 197] on button "查 询" at bounding box center [482, 190] width 42 height 21
click at [423, 144] on div "首页 / 会员管理 / 会员加扣款 / 会员加扣款" at bounding box center [714, 112] width 1092 height 78
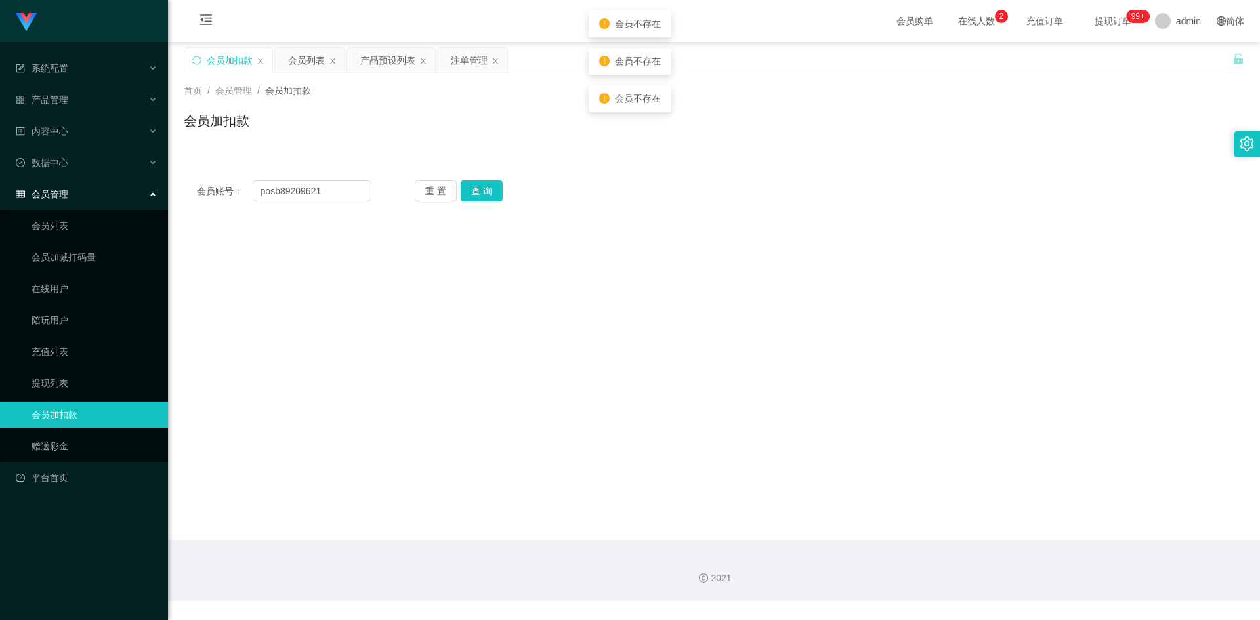
click at [864, 198] on div "会员账号： posb89209621 重 置 查 询" at bounding box center [714, 190] width 1060 height 21
drag, startPoint x: 236, startPoint y: 189, endPoint x: 0, endPoint y: 144, distance: 240.5
click at [0, 144] on section "系统配置 产品管理 产品列表 产品预设列表 开奖记录 注单管理 即时注单 内容中心 数据中心 员工统计 团队统计 会员管理 会员列表 会员加减打码量 在线用户…" at bounding box center [630, 300] width 1260 height 601
paste input "ahkenxx33"
type input "ahkenxx33"
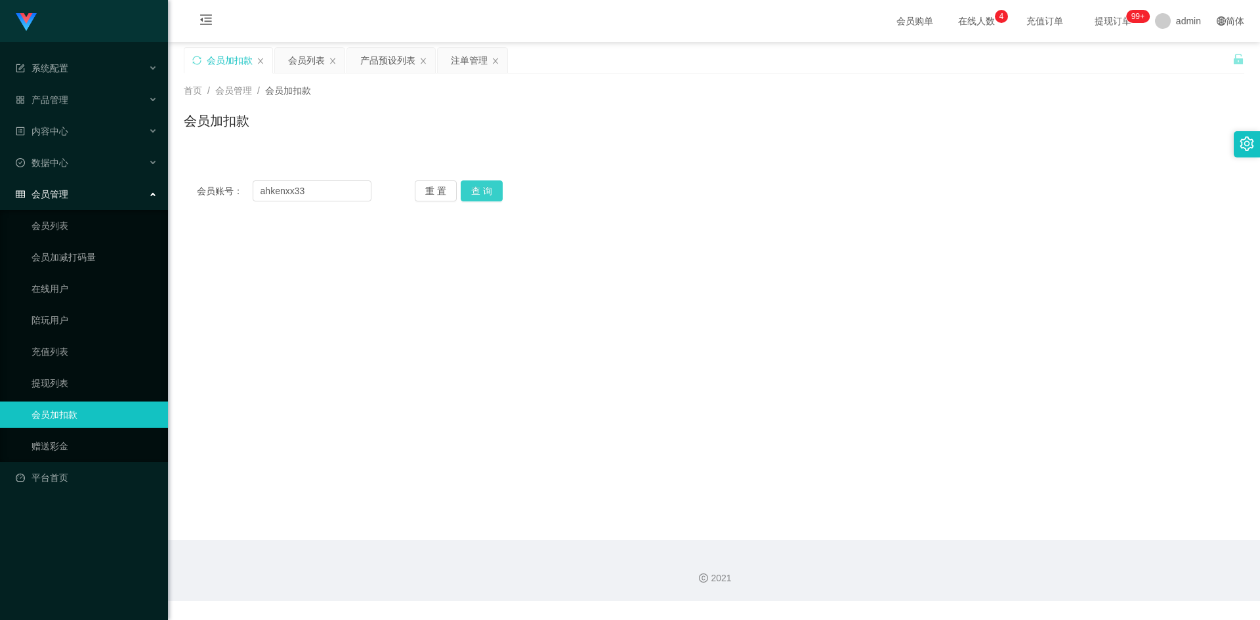
click at [482, 186] on button "查 询" at bounding box center [482, 190] width 42 height 21
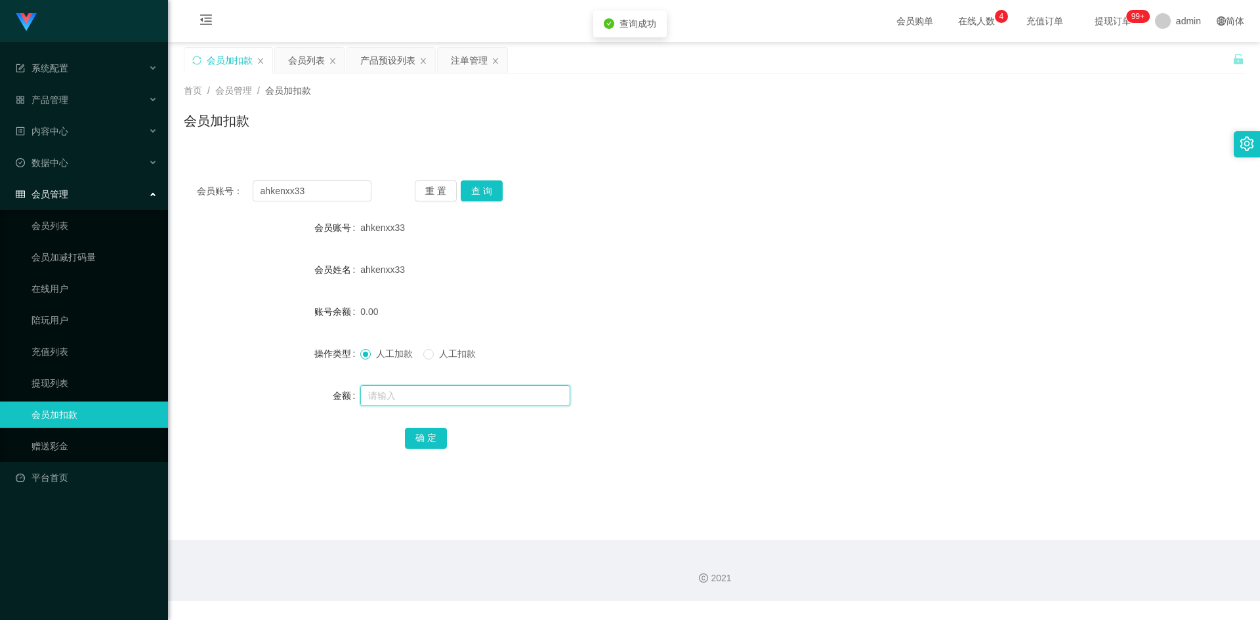
click at [384, 392] on input "text" at bounding box center [465, 395] width 210 height 21
type input "8"
click at [419, 430] on button "确 定" at bounding box center [426, 438] width 42 height 21
drag, startPoint x: 848, startPoint y: 285, endPoint x: 1026, endPoint y: 159, distance: 218.5
click at [860, 283] on form "会员账号 ahkenxx33 会员姓名 ahkenxx33 账号余额 8.00 操作类型 人工加款 人工扣款 金额 确 定" at bounding box center [714, 333] width 1060 height 236
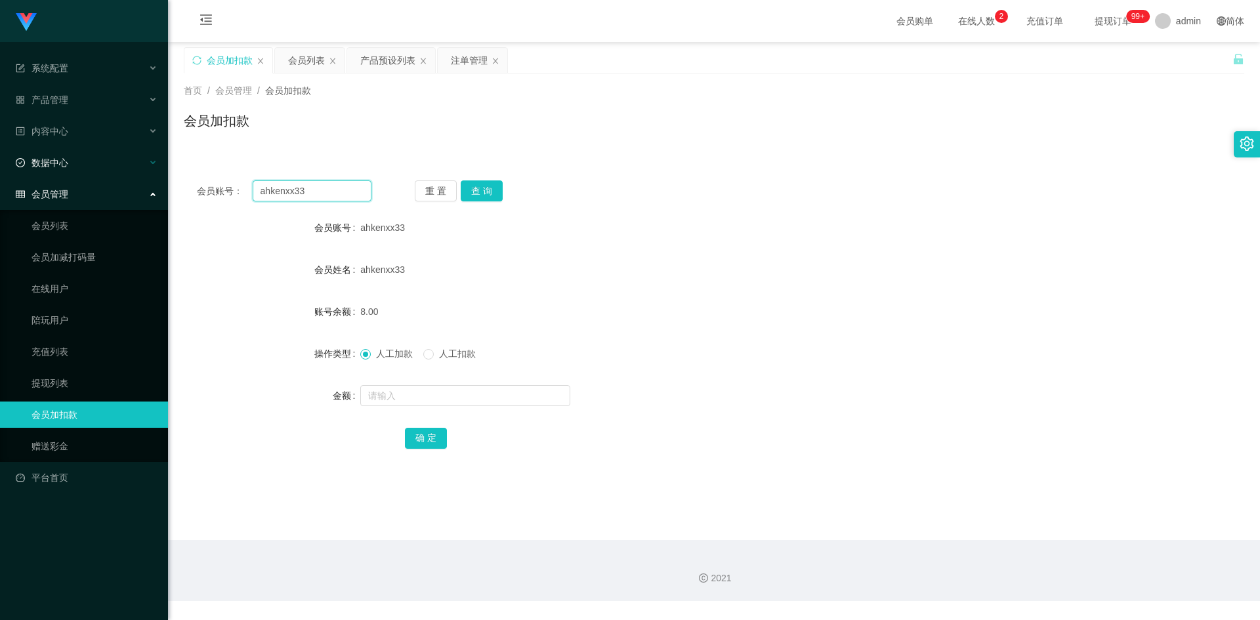
drag, startPoint x: 332, startPoint y: 188, endPoint x: 22, endPoint y: 173, distance: 310.1
click at [0, 175] on section "系统配置 产品管理 产品列表 产品预设列表 开奖记录 注单管理 即时注单 内容中心 数据中心 员工统计 团队统计 会员管理 会员列表 会员加减打码量 在线用户…" at bounding box center [630, 300] width 1260 height 601
paste input "97697785"
type input "97697785"
click at [482, 193] on button "查 询" at bounding box center [482, 190] width 42 height 21
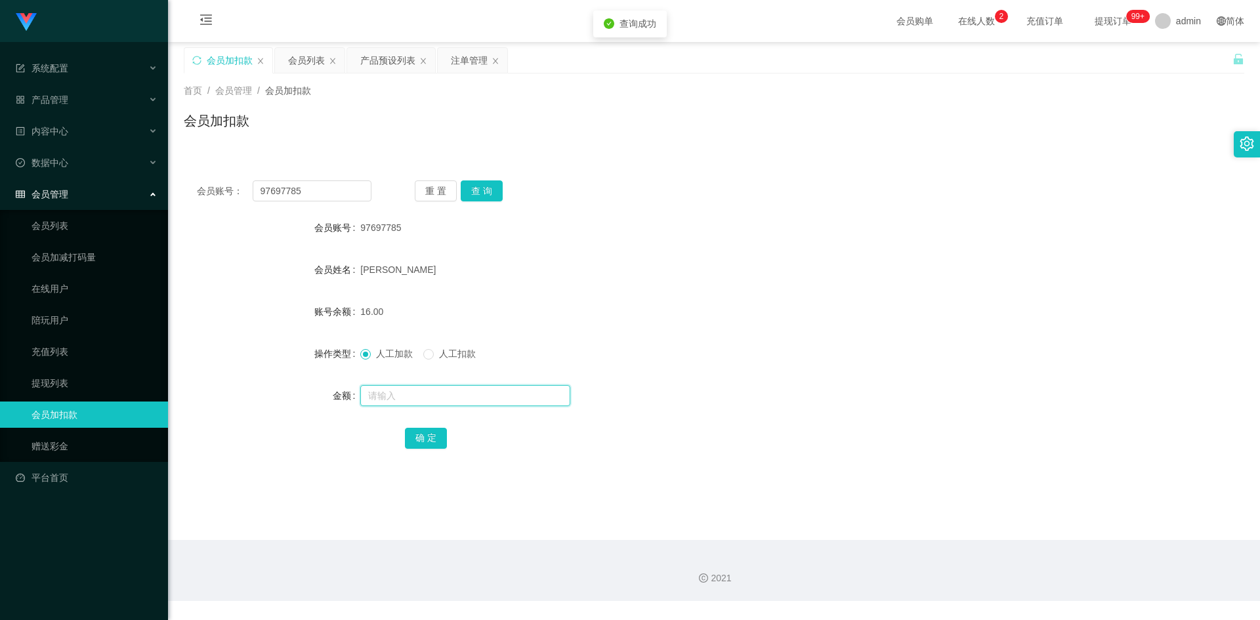
click at [377, 391] on input "text" at bounding box center [465, 395] width 210 height 21
type input "8"
click at [428, 432] on button "确 定" at bounding box center [426, 438] width 42 height 21
click at [805, 335] on form "会员账号 97697785 会员姓名 Jacelyn ong 账号余额 24.00 操作类型 人工加款 人工扣款 金额 确 定" at bounding box center [714, 333] width 1060 height 236
click at [0, 159] on section "系统配置 产品管理 产品列表 产品预设列表 开奖记录 注单管理 即时注单 内容中心 数据中心 员工统计 团队统计 会员管理 会员列表 会员加减打码量 在线用户…" at bounding box center [630, 300] width 1260 height 601
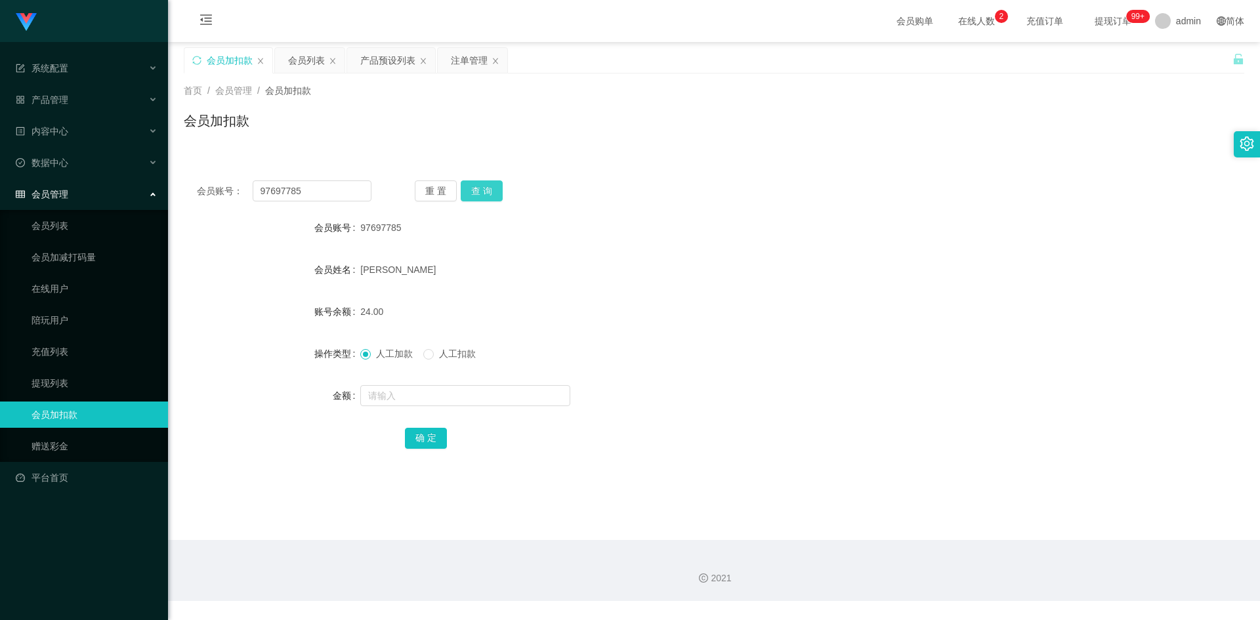
click at [481, 184] on button "查 询" at bounding box center [482, 190] width 42 height 21
click at [394, 398] on input "text" at bounding box center [465, 395] width 210 height 21
type input "8"
click at [425, 445] on button "确 定" at bounding box center [426, 438] width 42 height 21
click at [820, 304] on div "32.00" at bounding box center [669, 312] width 619 height 26
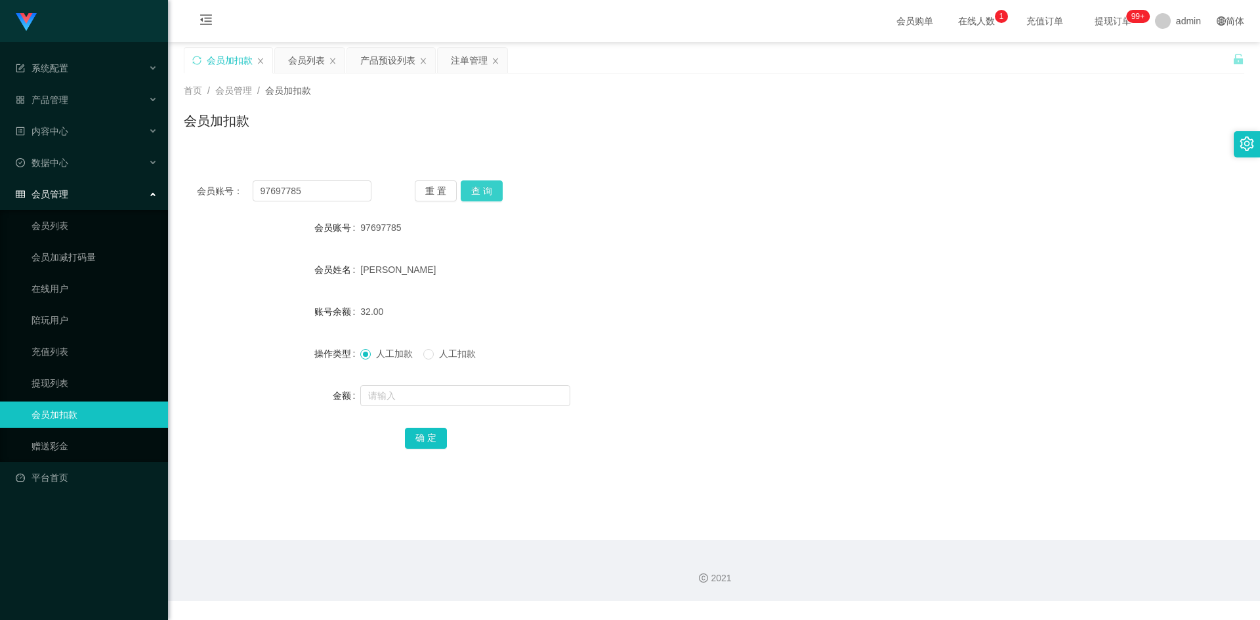
click at [474, 188] on button "查 询" at bounding box center [482, 190] width 42 height 21
drag, startPoint x: 885, startPoint y: 202, endPoint x: 1108, endPoint y: 114, distance: 240.0
click at [896, 208] on div "会员账号： 97697785 重 置 查 询 会员账号 97697785 会员姓名 Jacelyn ong 账号余额 32.00 操作类型 人工加款 人工扣款…" at bounding box center [714, 323] width 1060 height 312
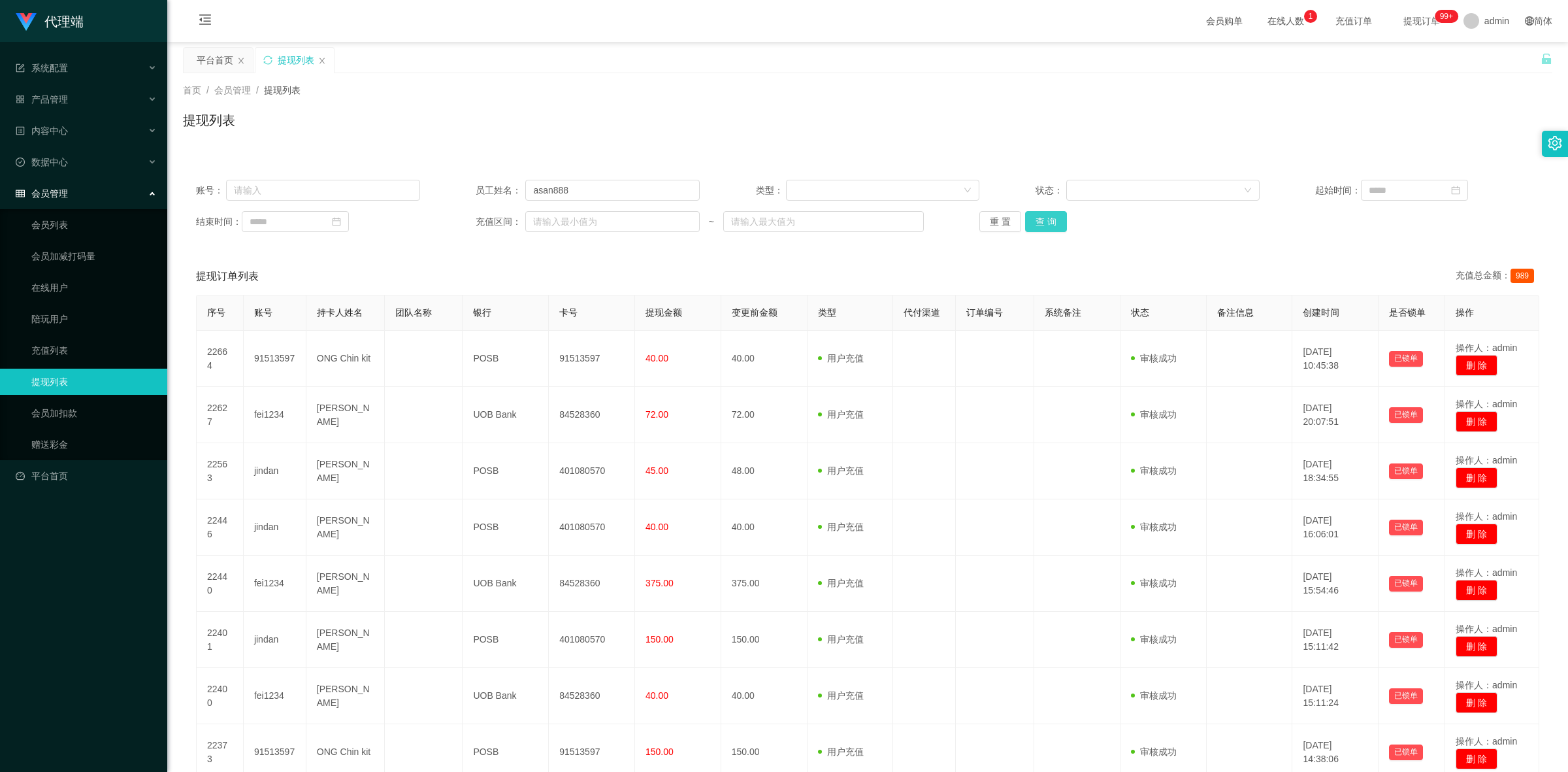
click at [1035, 227] on button "查 询" at bounding box center [1046, 221] width 42 height 21
click at [1261, 132] on div "提现列表" at bounding box center [867, 126] width 1369 height 30
click at [1262, 129] on div "提现列表" at bounding box center [867, 126] width 1369 height 30
click at [1043, 221] on button "查 询" at bounding box center [1046, 221] width 42 height 21
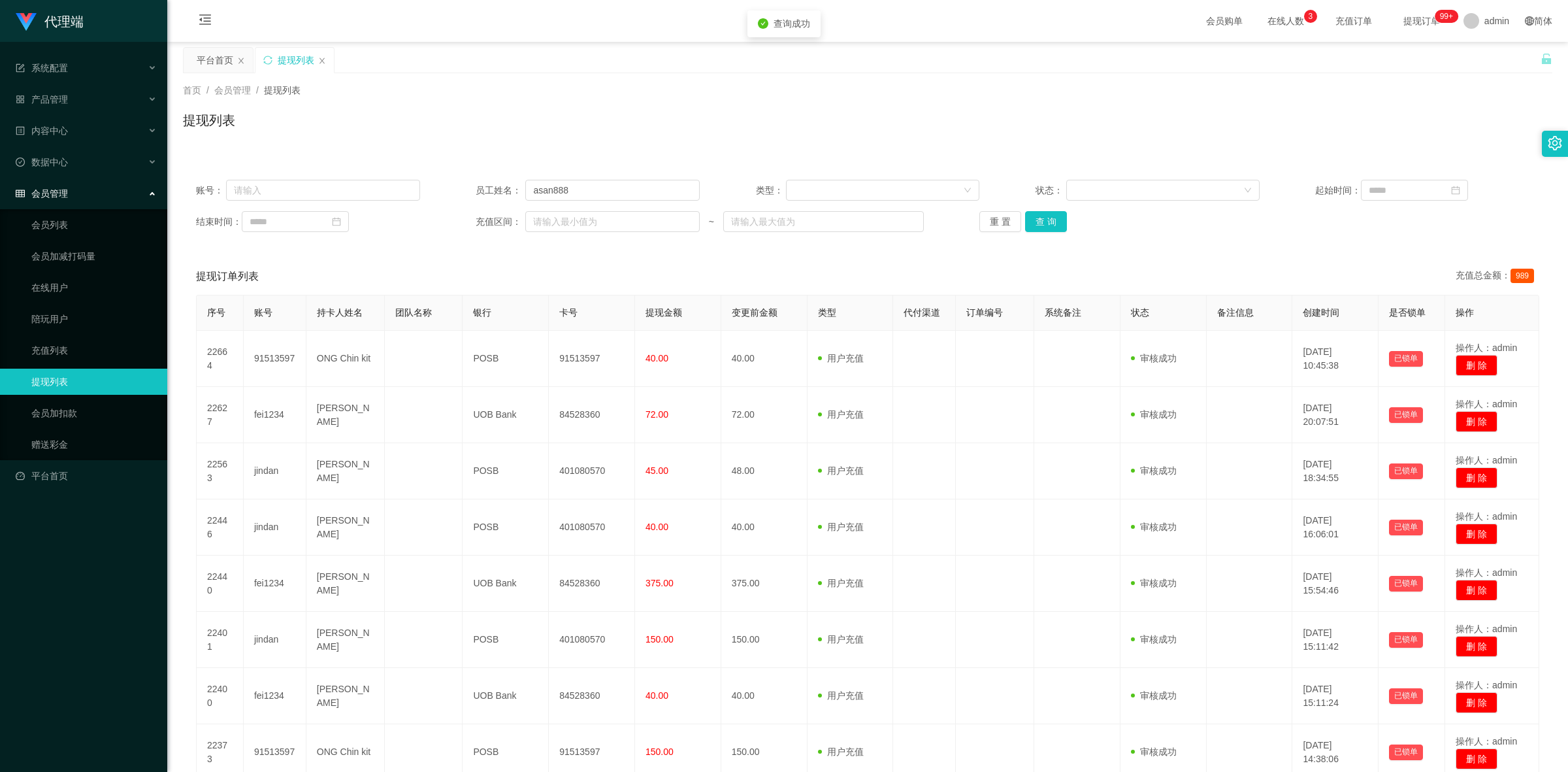
click at [1223, 132] on div "提现列表" at bounding box center [867, 126] width 1369 height 30
